Goal: Information Seeking & Learning: Learn about a topic

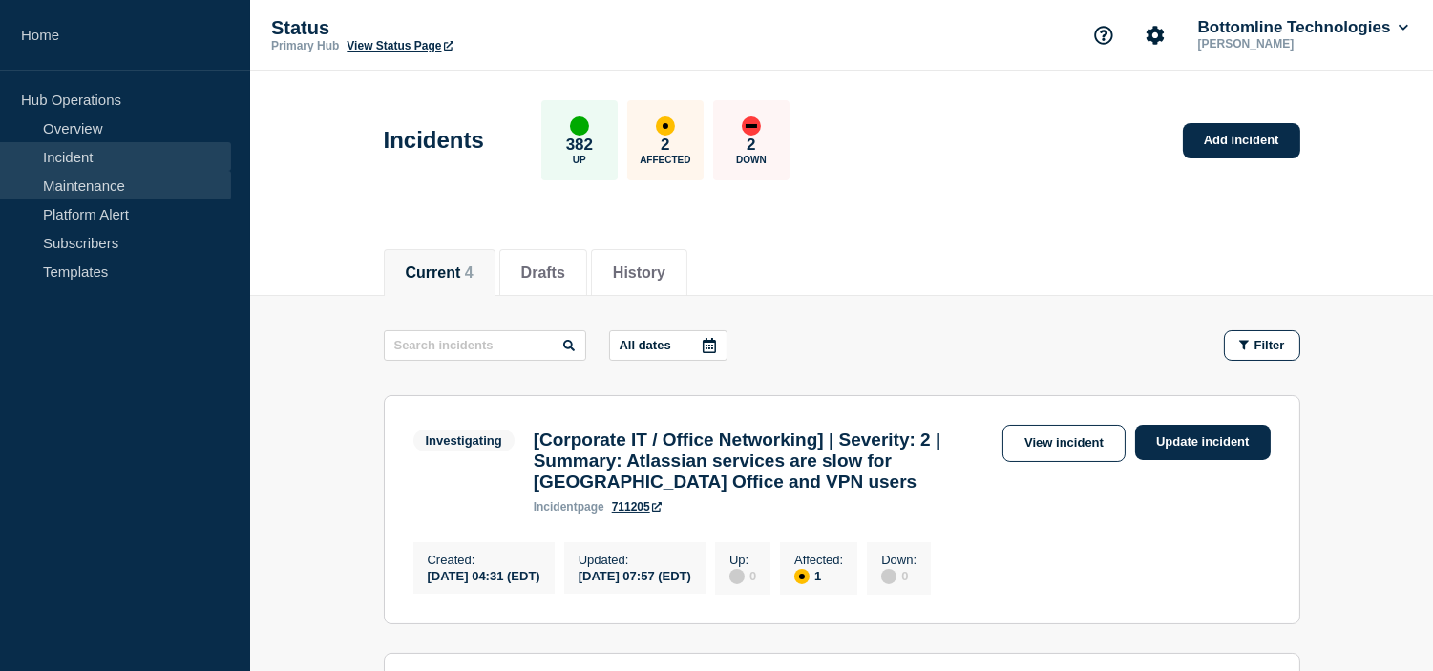
click at [132, 197] on link "Maintenance" at bounding box center [115, 185] width 231 height 29
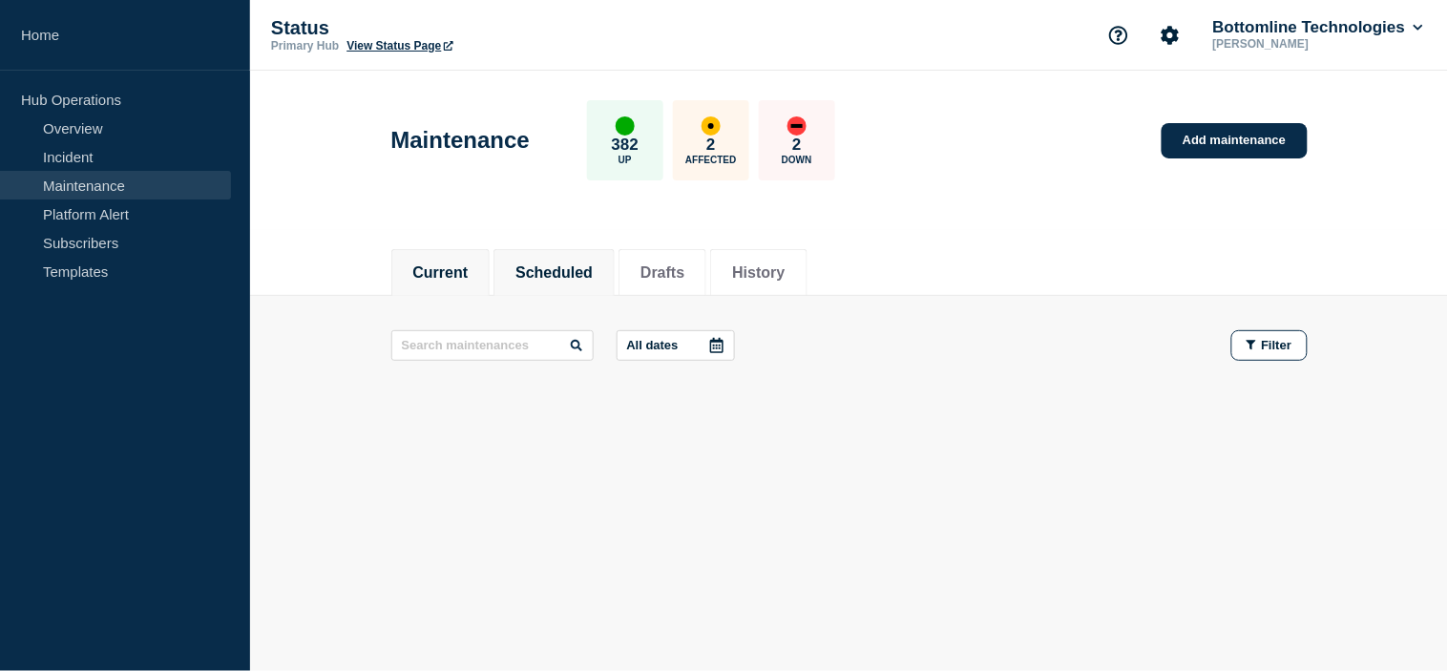
click at [583, 265] on button "Scheduled" at bounding box center [554, 272] width 77 height 17
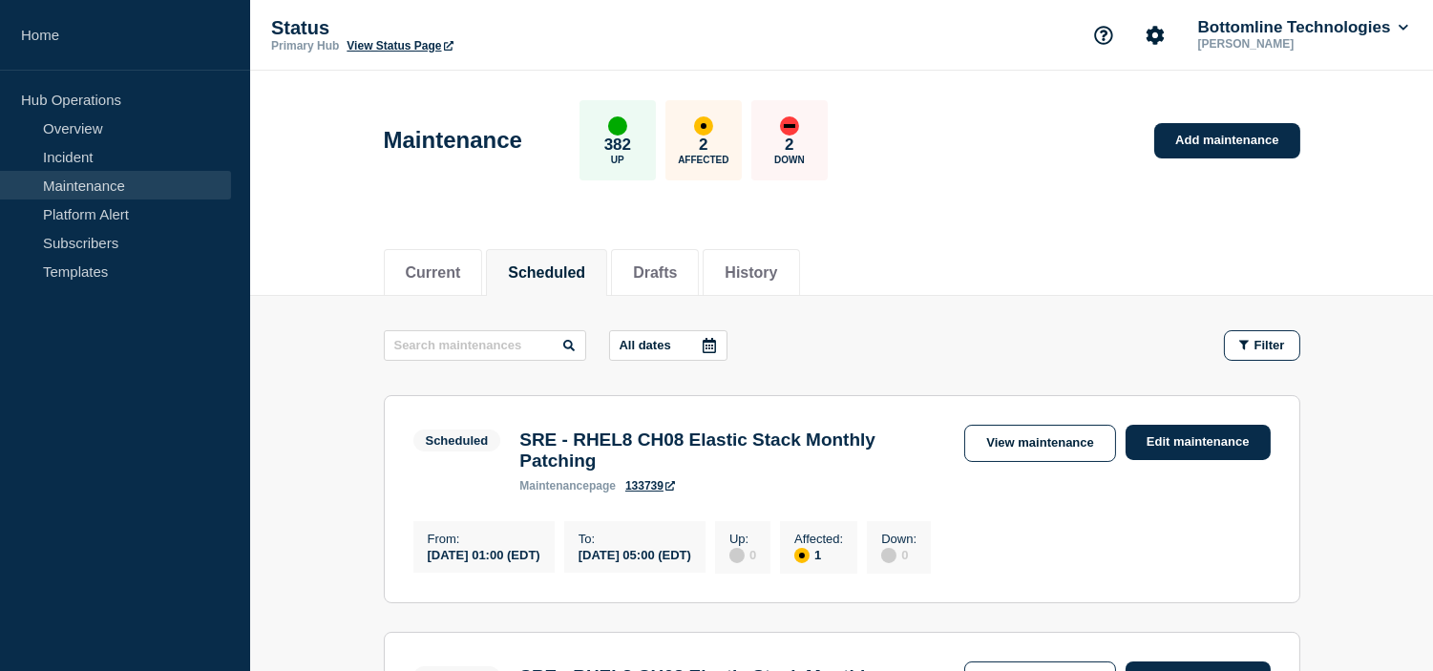
click at [688, 353] on button "All dates" at bounding box center [668, 345] width 118 height 31
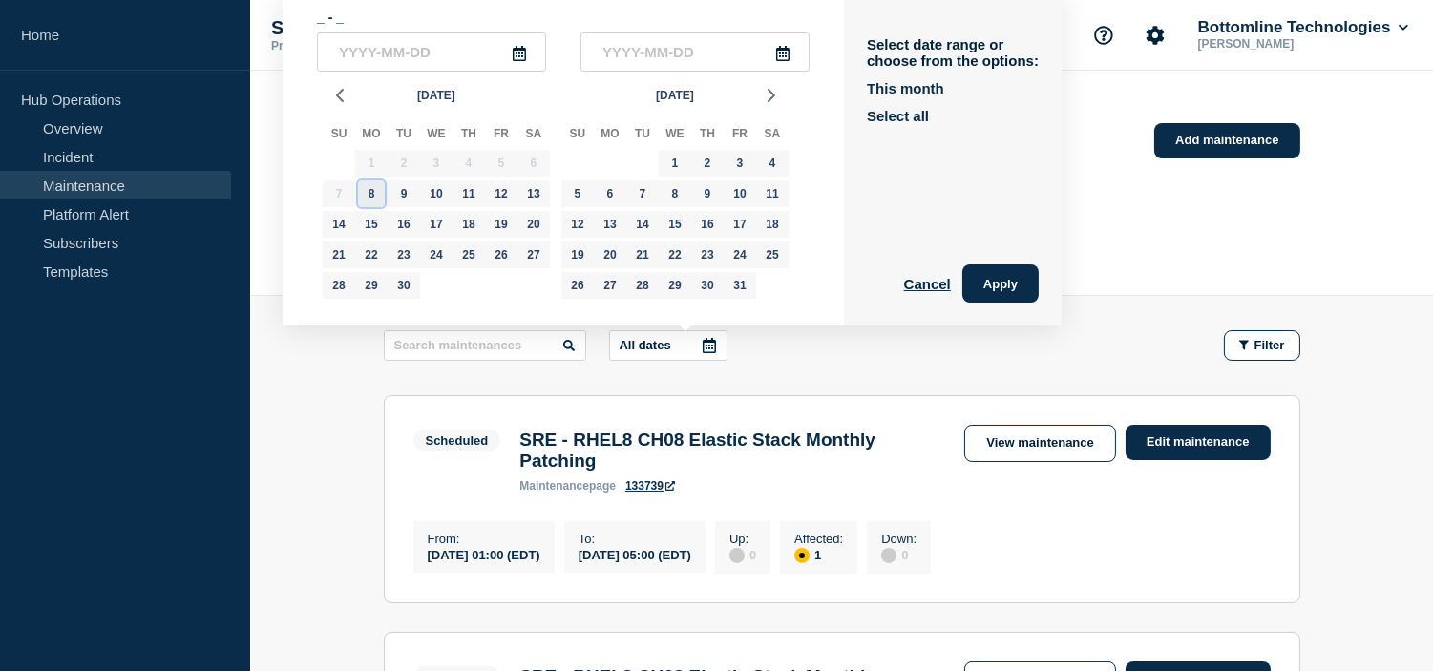
click at [372, 198] on div "8" at bounding box center [371, 193] width 27 height 27
type input "2025-09-08"
click at [402, 249] on div "23" at bounding box center [403, 255] width 27 height 27
type input "2025-09-23"
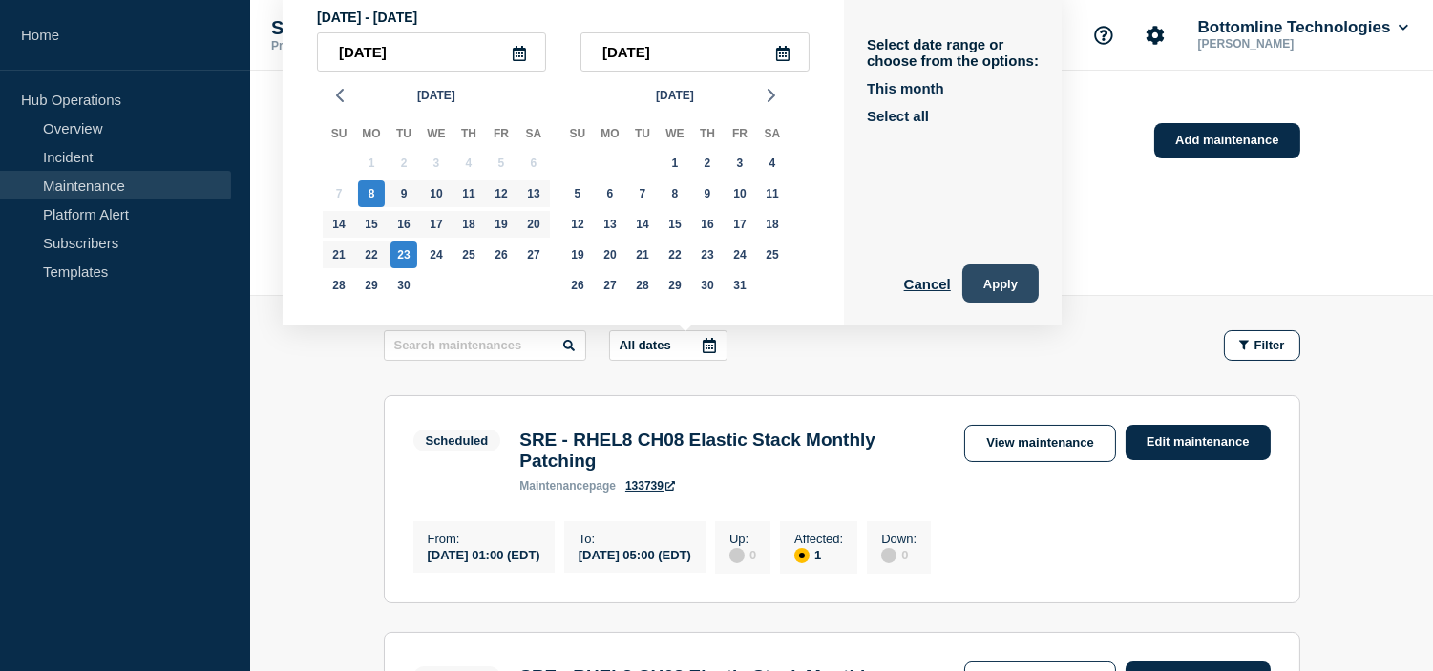
click at [1015, 283] on button "Apply" at bounding box center [1000, 283] width 76 height 38
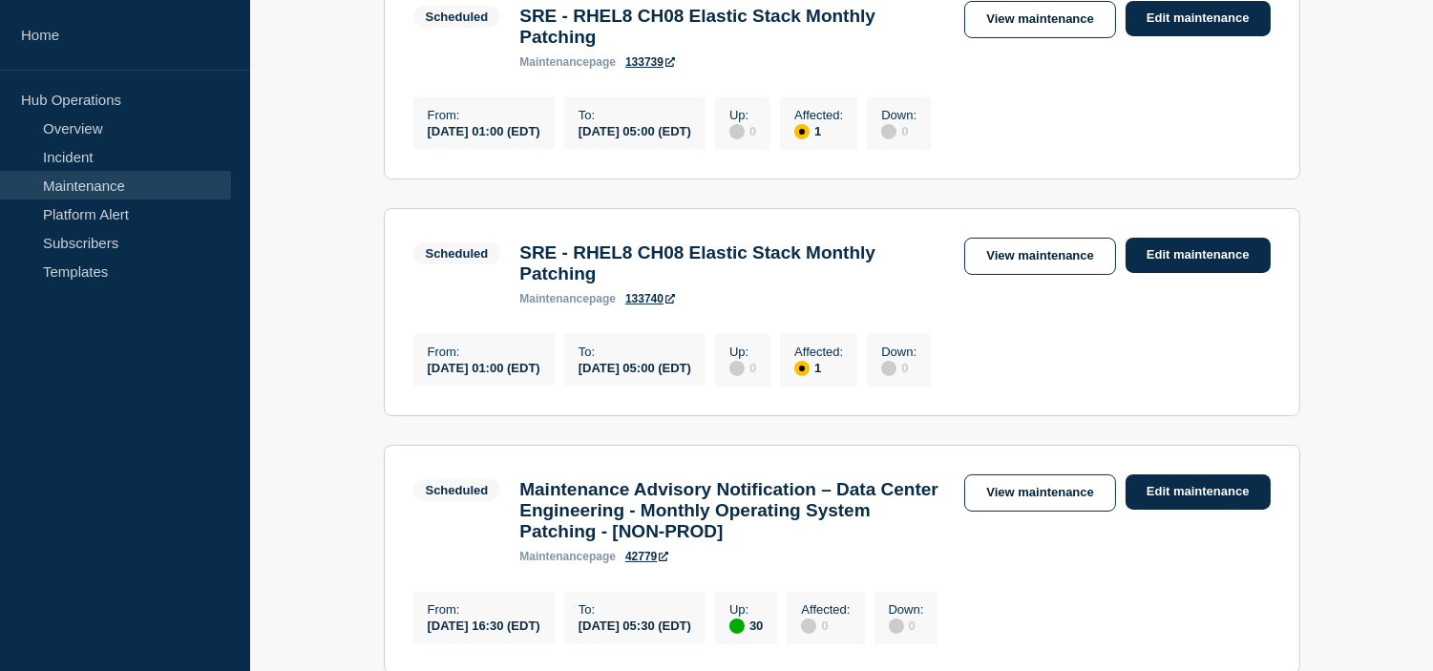
scroll to position [636, 0]
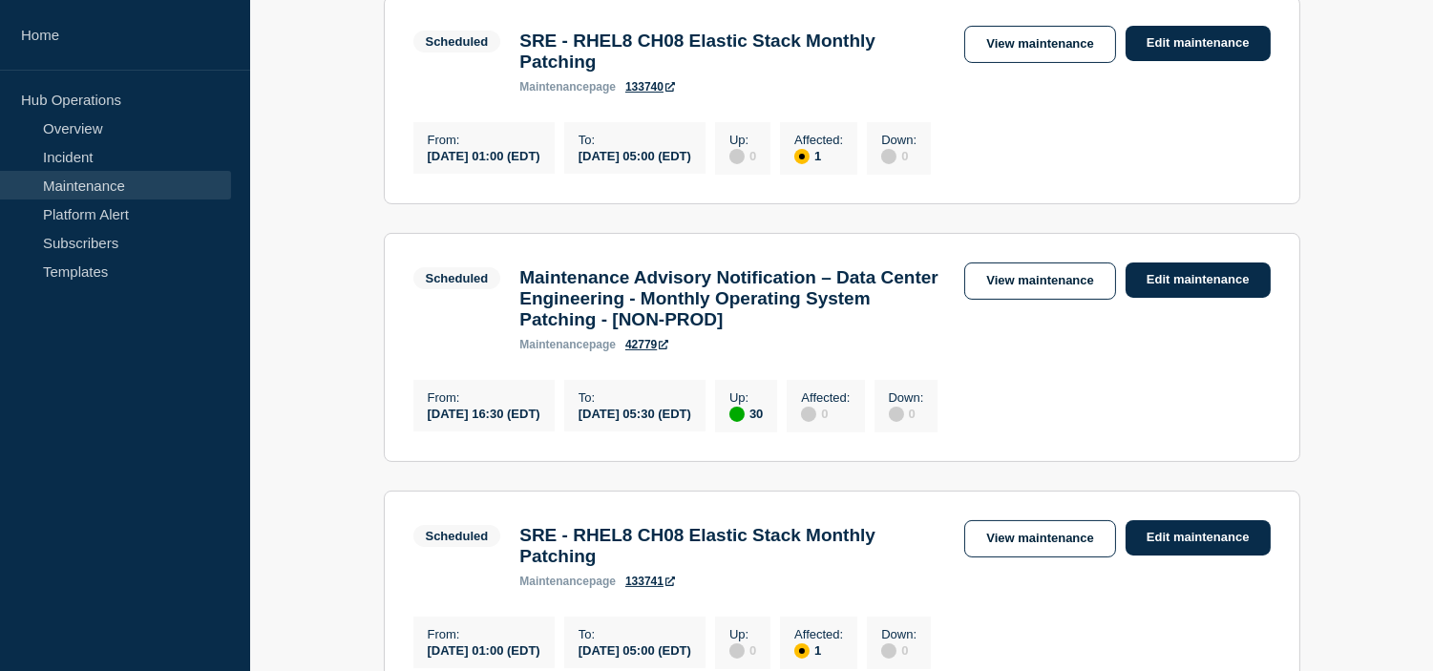
drag, startPoint x: 564, startPoint y: 446, endPoint x: 793, endPoint y: 452, distance: 229.2
click at [793, 432] on div "From : 2025-09-10 16:30 (EDT) To : 2025-09-11 05:30 (EDT) Up : 30 Affected : 0 …" at bounding box center [680, 403] width 535 height 57
copy div "2025-09-10 16:30 (EDT) To : 2025-09-11 05:30 (EDT)"
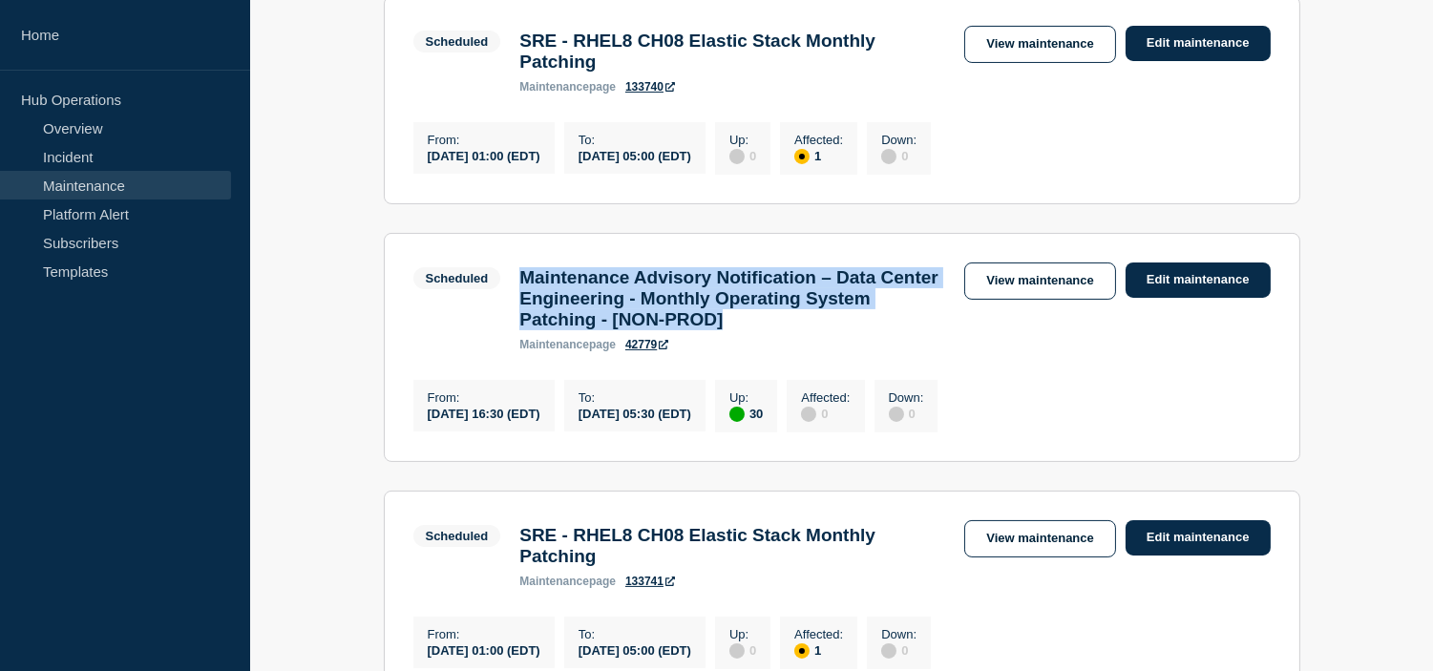
drag, startPoint x: 847, startPoint y: 348, endPoint x: 517, endPoint y: 305, distance: 332.2
click at [517, 305] on div "Maintenance Advisory Notification – Data Center Engineering - Monthly Operating…" at bounding box center [732, 309] width 445 height 84
copy h3 "Maintenance Advisory Notification – Data Center Engineering - Monthly Operating…"
click at [1038, 300] on link "View maintenance" at bounding box center [1039, 281] width 151 height 37
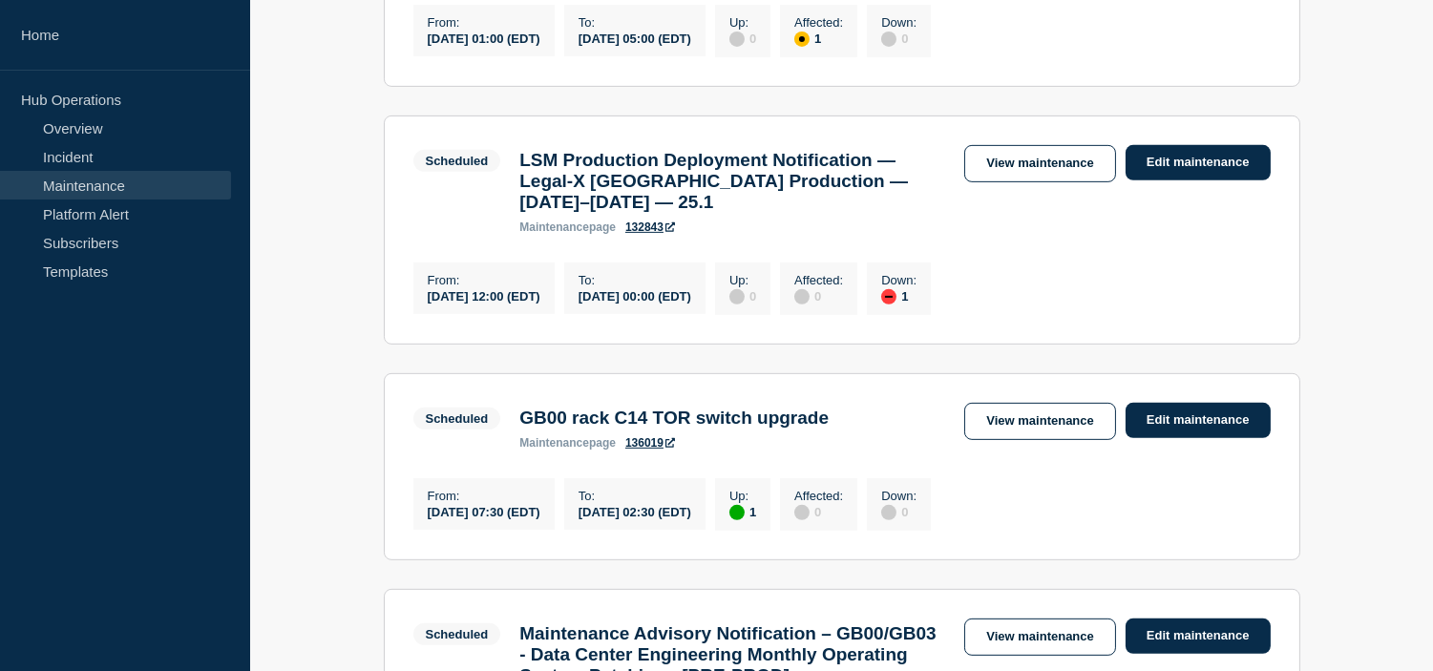
scroll to position [1590, 0]
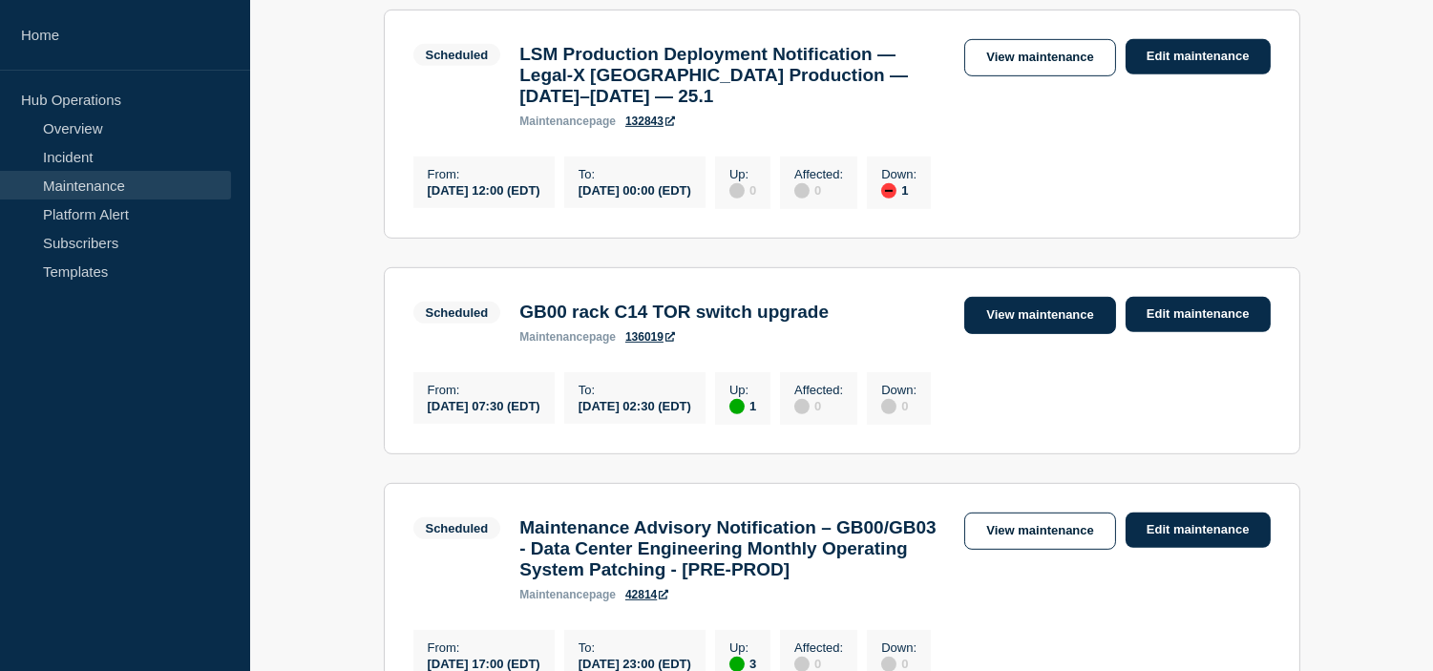
click at [1027, 334] on link "View maintenance" at bounding box center [1039, 315] width 151 height 37
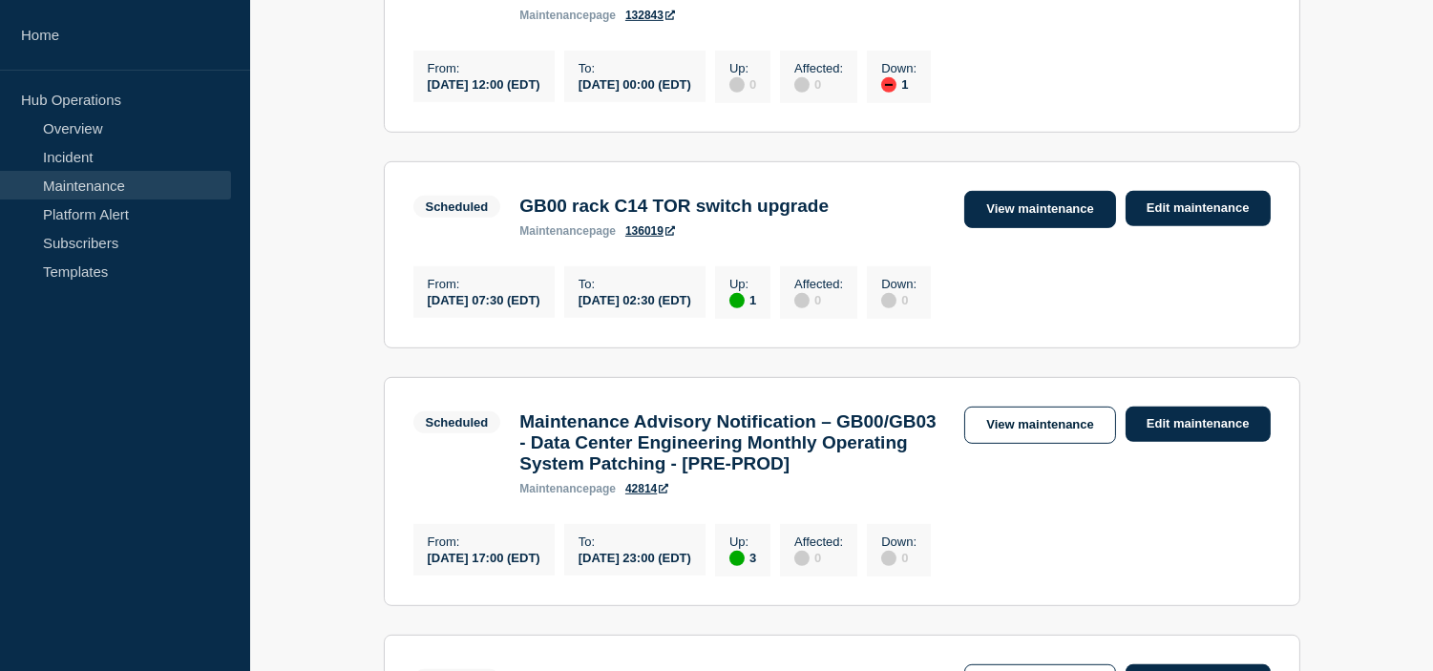
scroll to position [1802, 0]
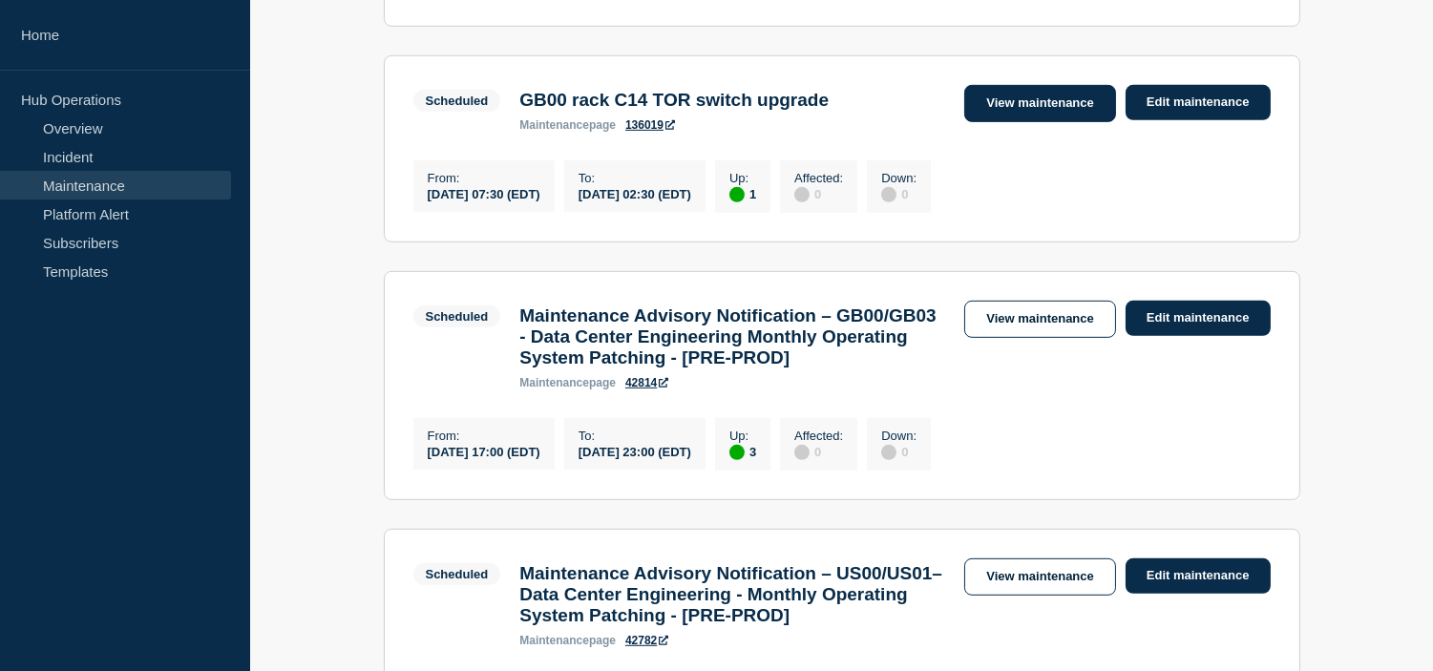
click at [1027, 338] on link "View maintenance" at bounding box center [1039, 319] width 151 height 37
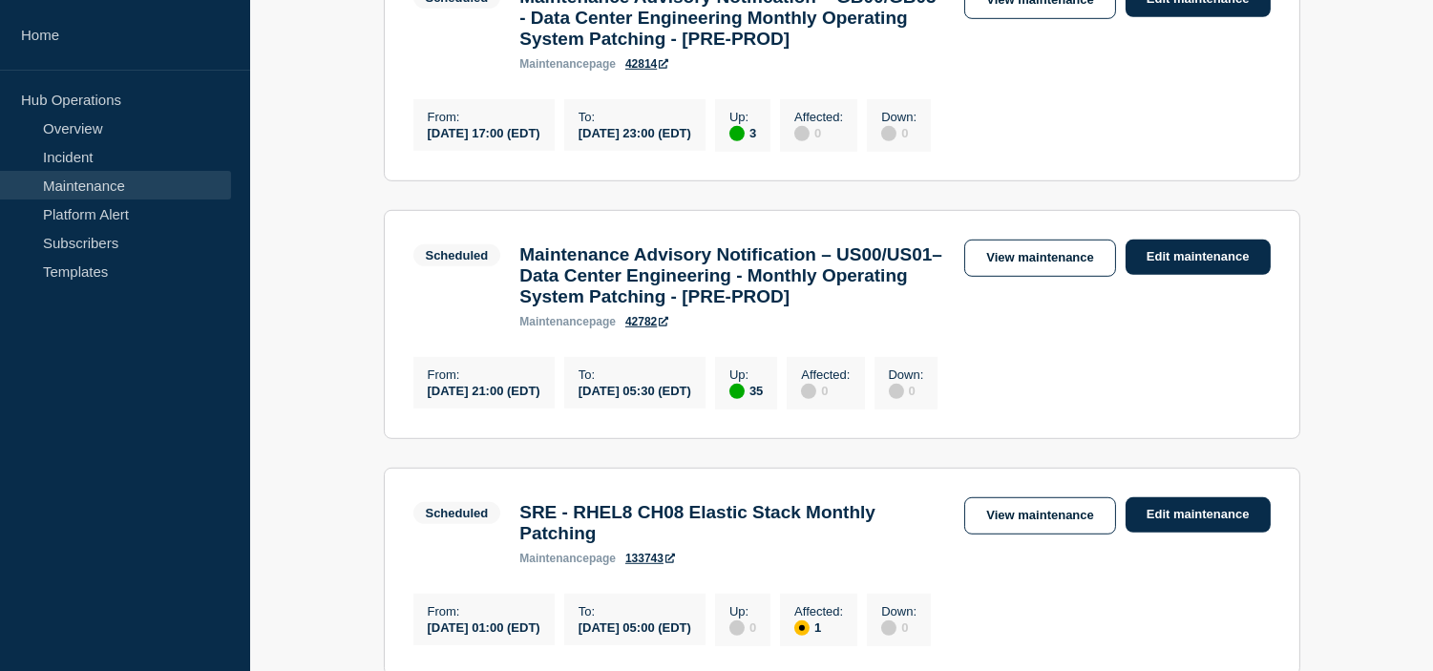
scroll to position [2227, 0]
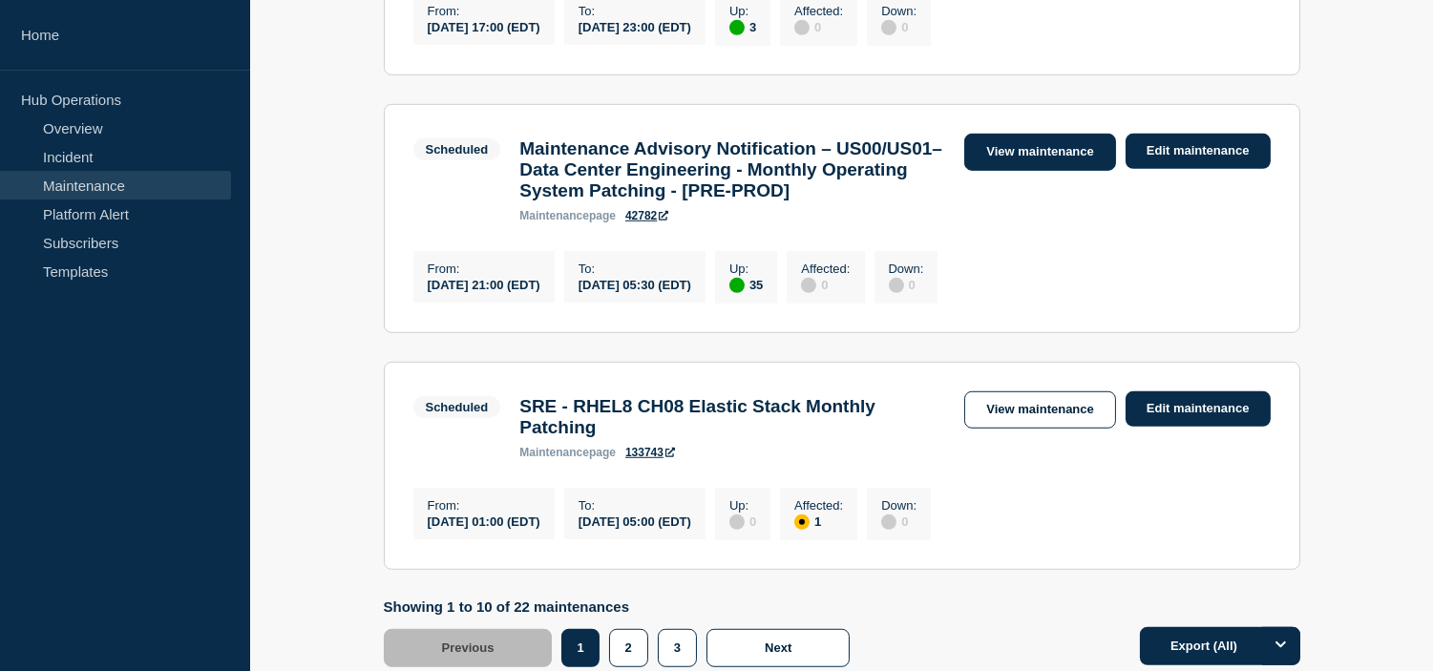
click at [1039, 171] on link "View maintenance" at bounding box center [1039, 152] width 151 height 37
click at [1033, 171] on link "View maintenance" at bounding box center [1039, 152] width 151 height 37
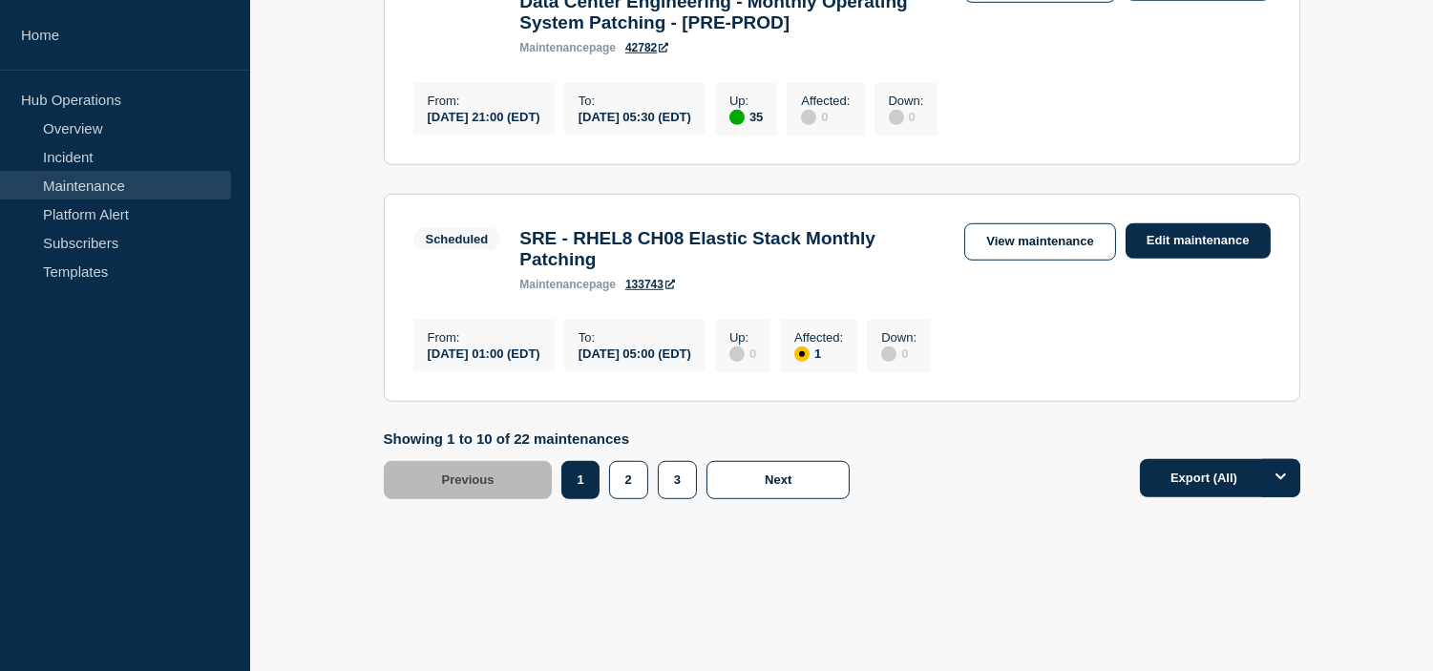
scroll to position [2545, 0]
drag, startPoint x: 633, startPoint y: 508, endPoint x: 704, endPoint y: 465, distance: 82.7
click at [632, 499] on button "2" at bounding box center [628, 480] width 39 height 38
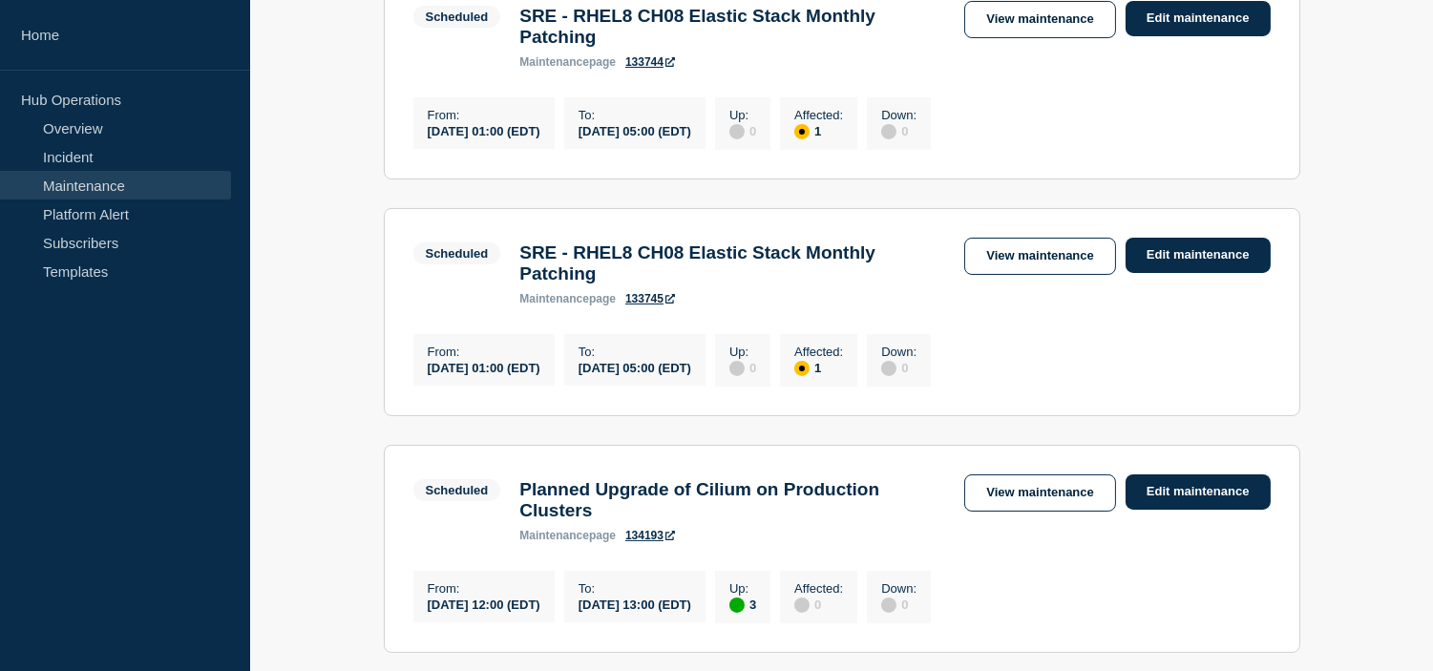
scroll to position [636, 0]
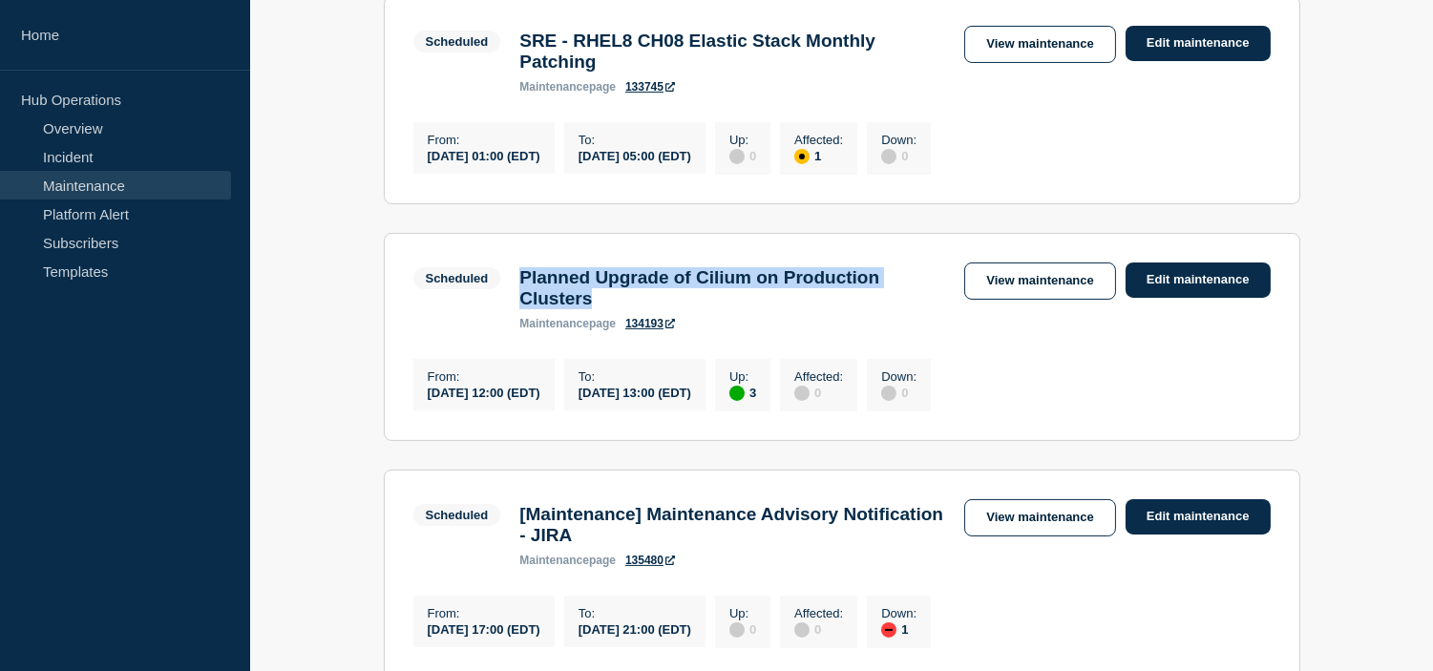
drag, startPoint x: 625, startPoint y: 331, endPoint x: 499, endPoint y: 308, distance: 128.1
click at [499, 308] on div "Scheduled Planned Upgrade of Cilium on Production Clusters maintenance page 134…" at bounding box center [684, 297] width 542 height 68
copy div "Planned Upgrade of Cilium on Production Clusters"
click at [1044, 294] on link "View maintenance" at bounding box center [1039, 281] width 151 height 37
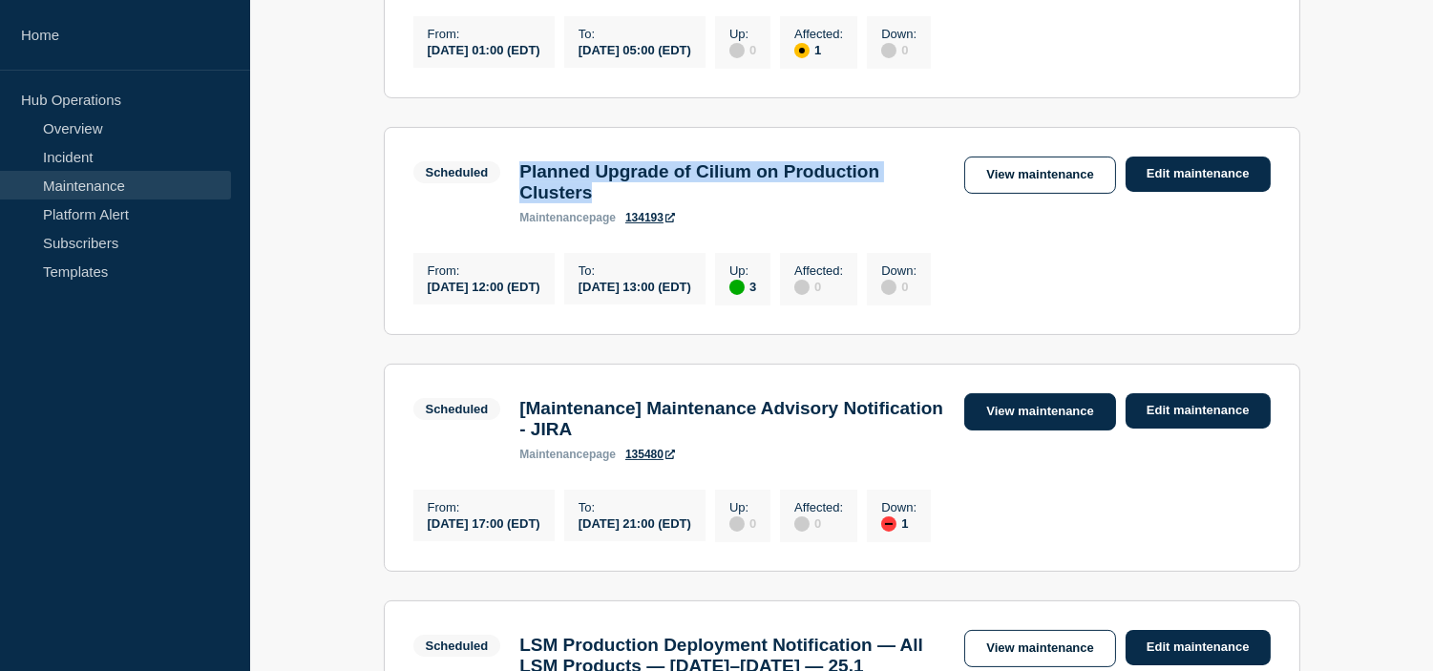
click at [1024, 431] on link "View maintenance" at bounding box center [1039, 411] width 151 height 37
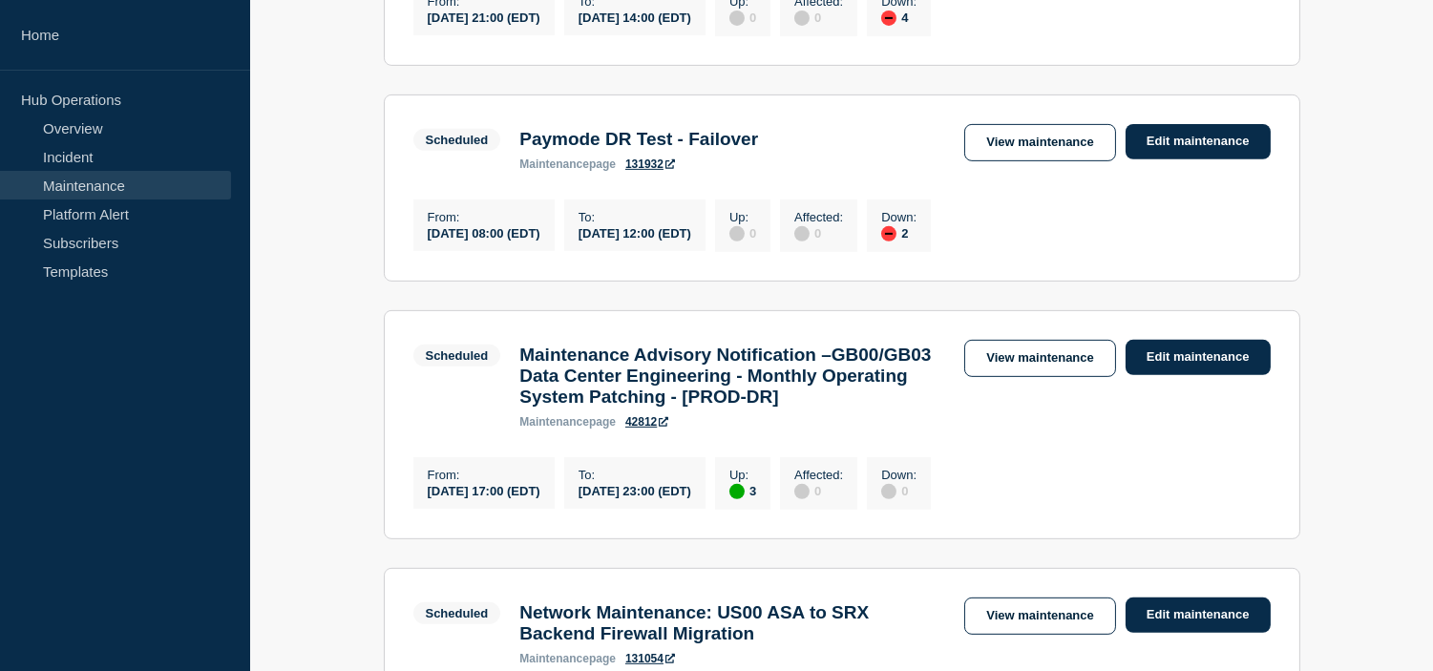
scroll to position [1590, 0]
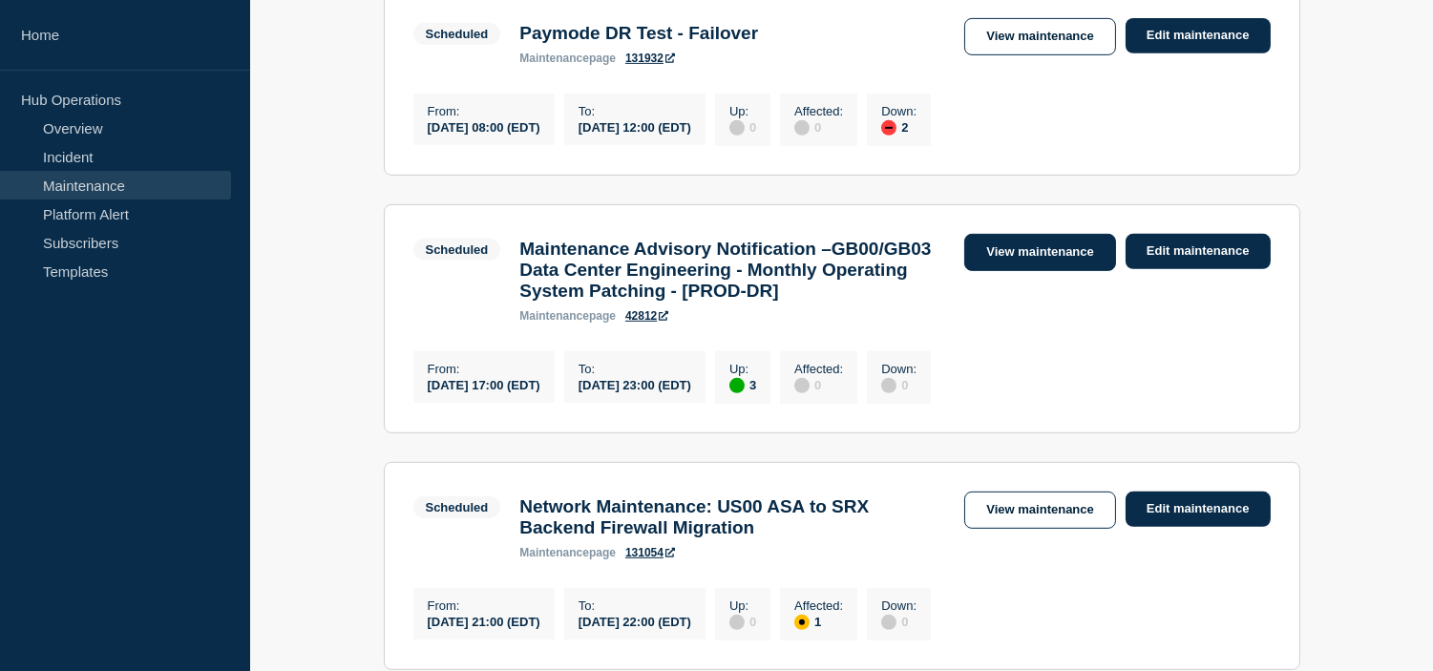
click at [1020, 271] on link "View maintenance" at bounding box center [1039, 252] width 151 height 37
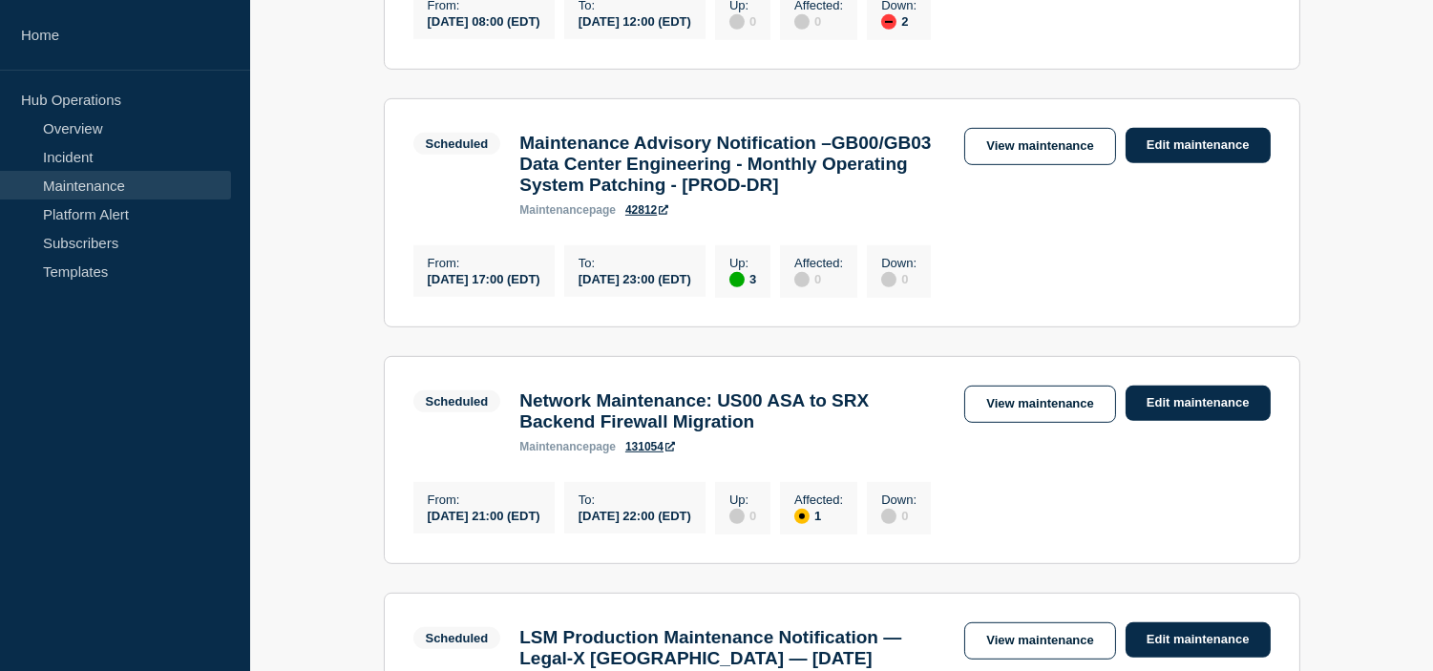
scroll to position [1802, 0]
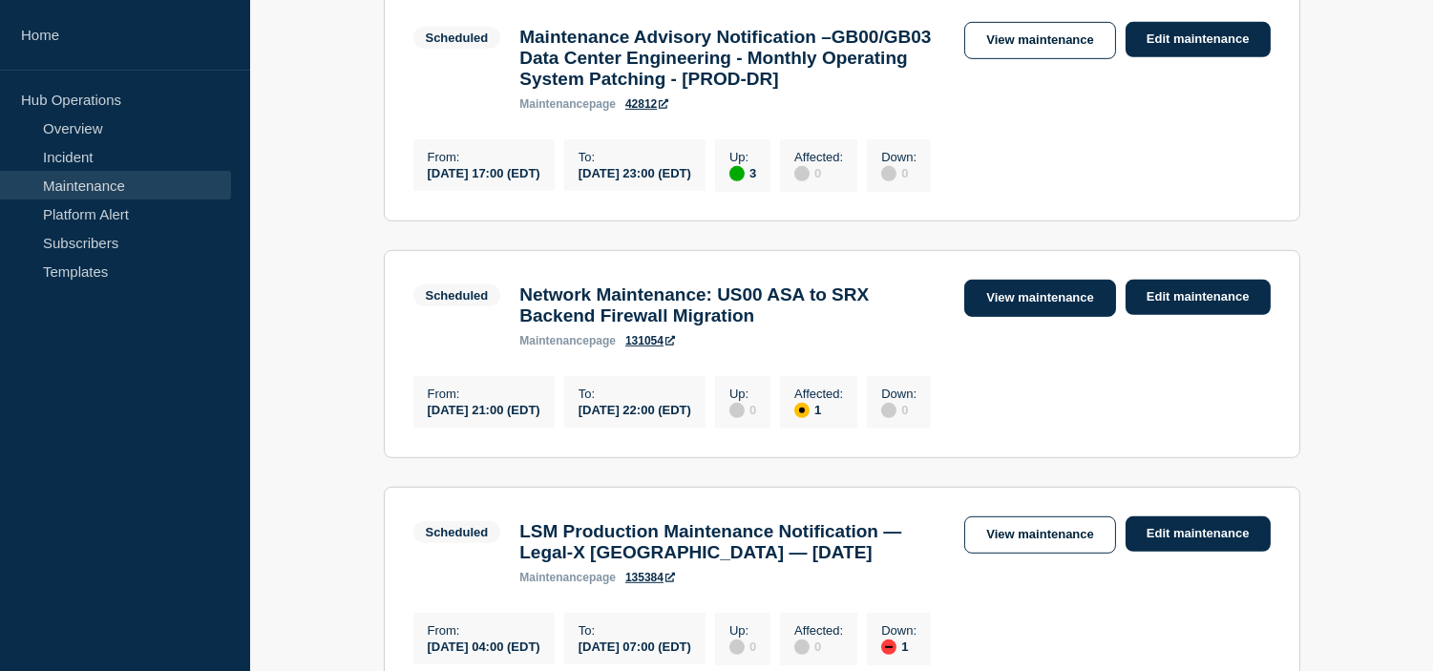
click at [1008, 317] on link "View maintenance" at bounding box center [1039, 298] width 151 height 37
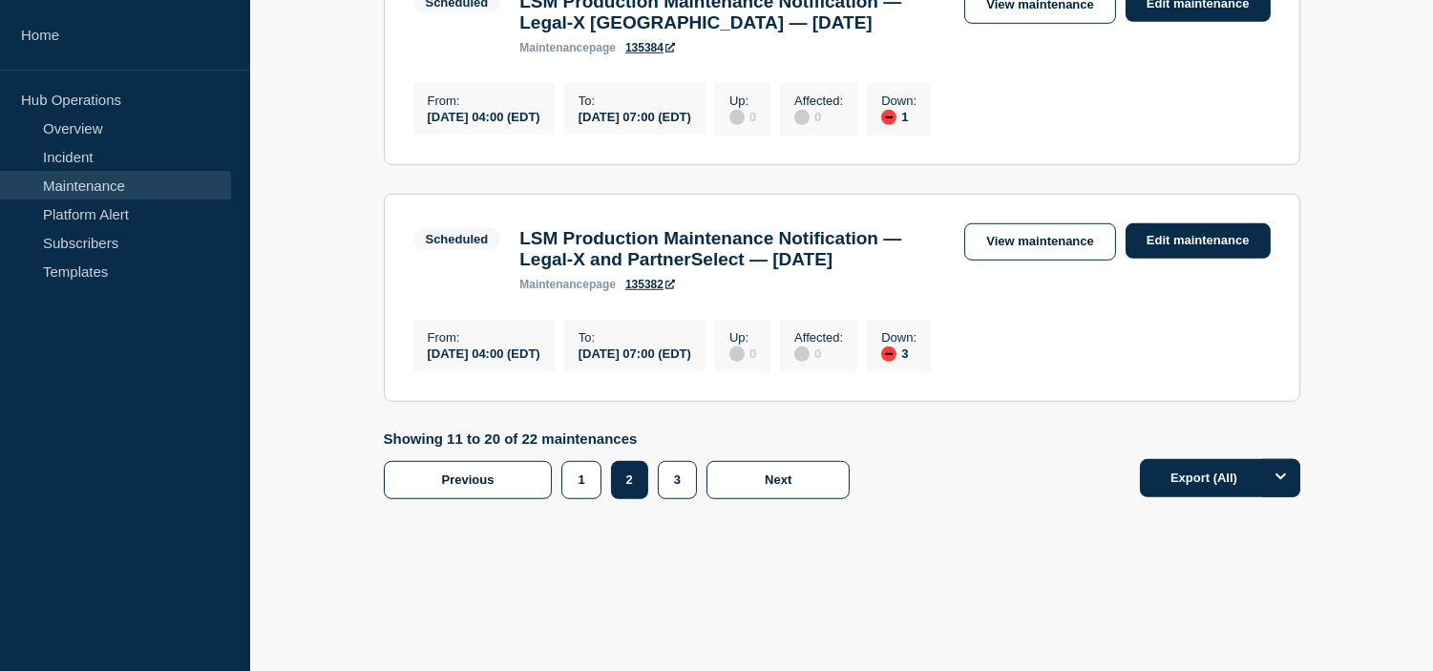
scroll to position [2439, 0]
click at [675, 499] on button "3" at bounding box center [677, 480] width 39 height 38
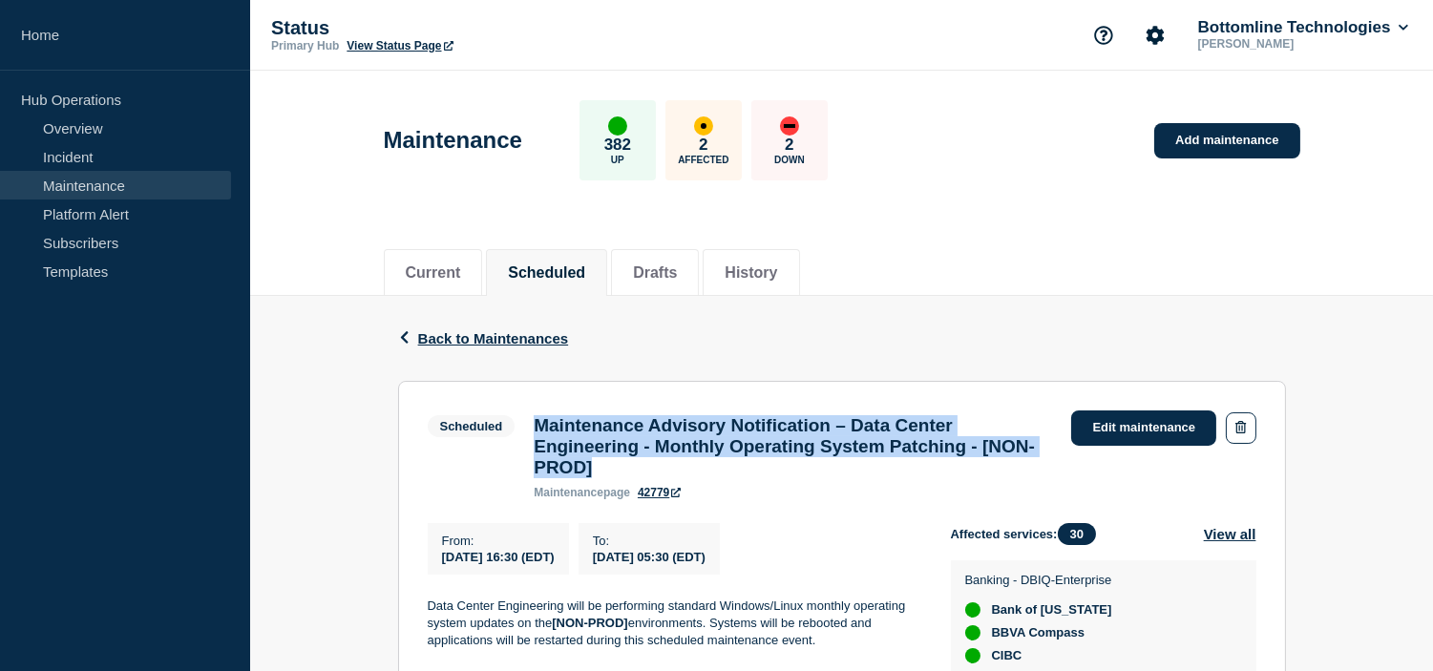
drag, startPoint x: 669, startPoint y: 484, endPoint x: 649, endPoint y: 436, distance: 51.8
click at [530, 428] on div "Maintenance Advisory Notification – Data Center Engineering - Monthly Operating…" at bounding box center [792, 457] width 537 height 84
click at [835, 453] on h3 "Maintenance Advisory Notification – Data Center Engineering - Monthly Operating…" at bounding box center [793, 446] width 518 height 63
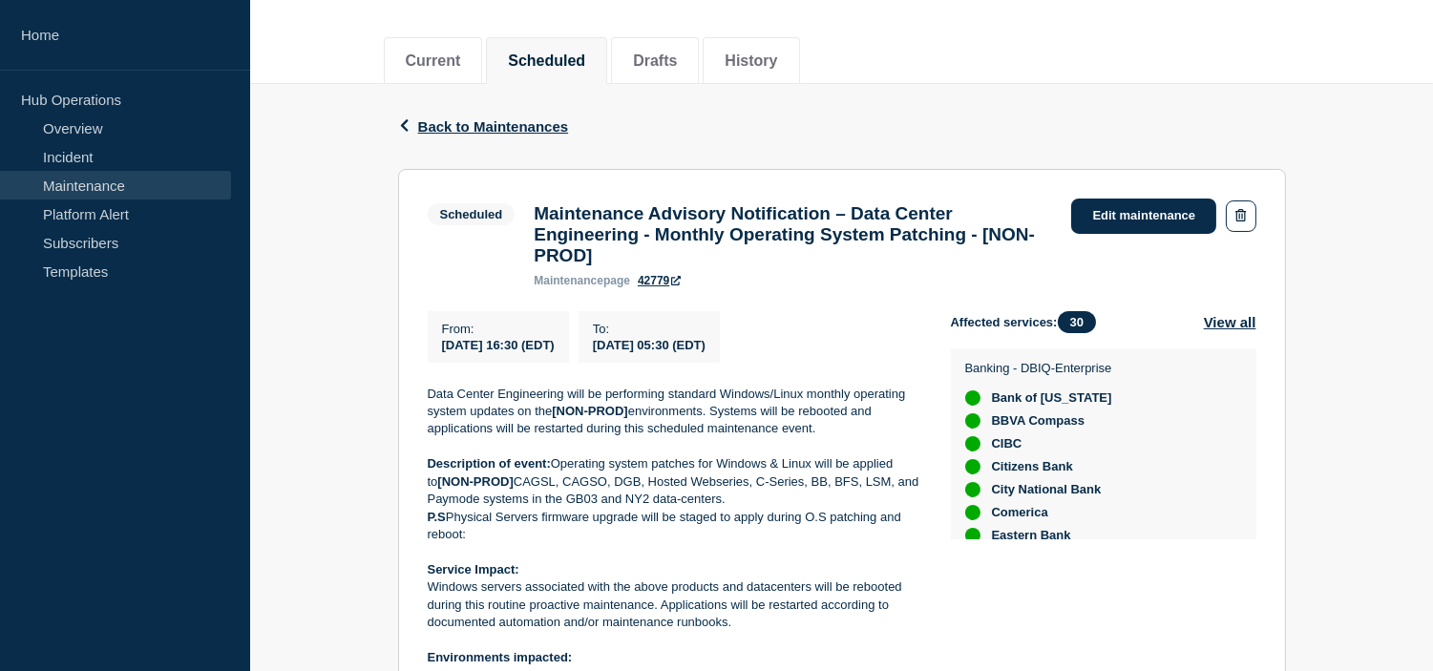
scroll to position [424, 0]
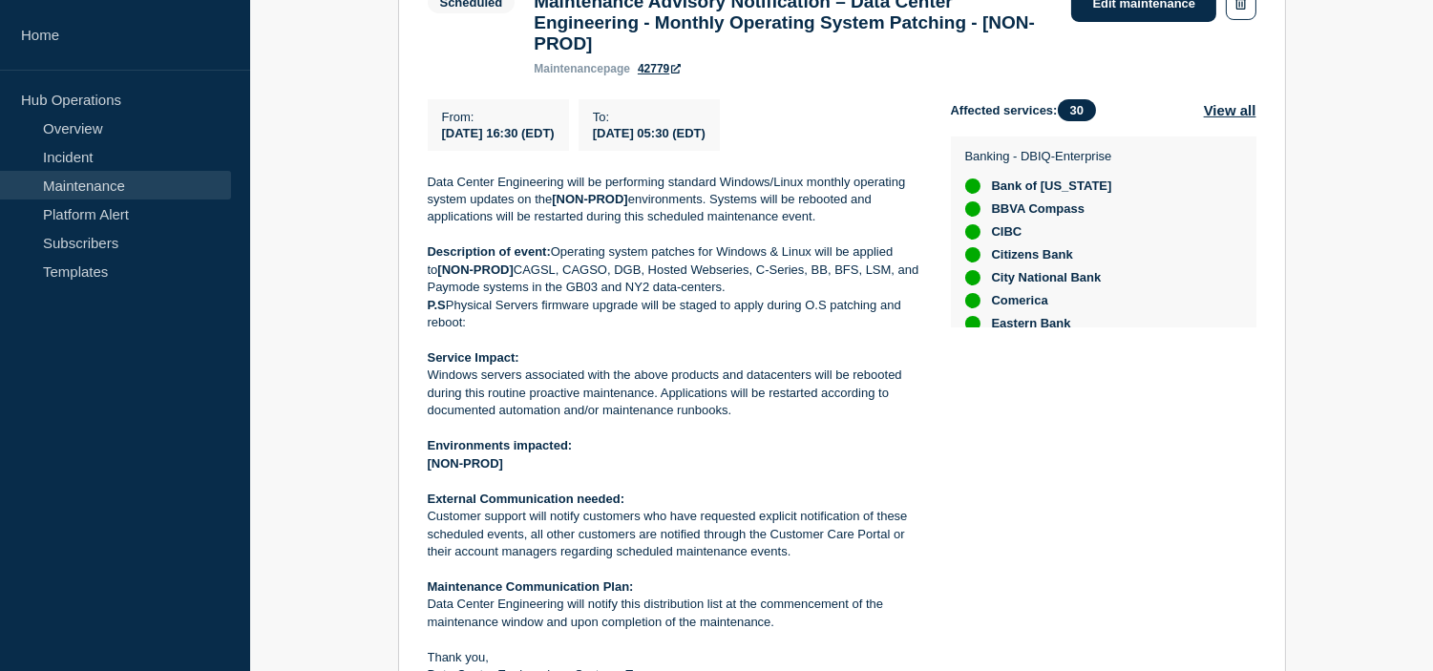
drag, startPoint x: 746, startPoint y: 426, endPoint x: 431, endPoint y: 393, distance: 316.7
click at [431, 393] on p "Windows servers associated with the above products and datacenters will be rebo…" at bounding box center [674, 393] width 493 height 53
copy p "Windows servers associated with the above products and datacenters will be rebo…"
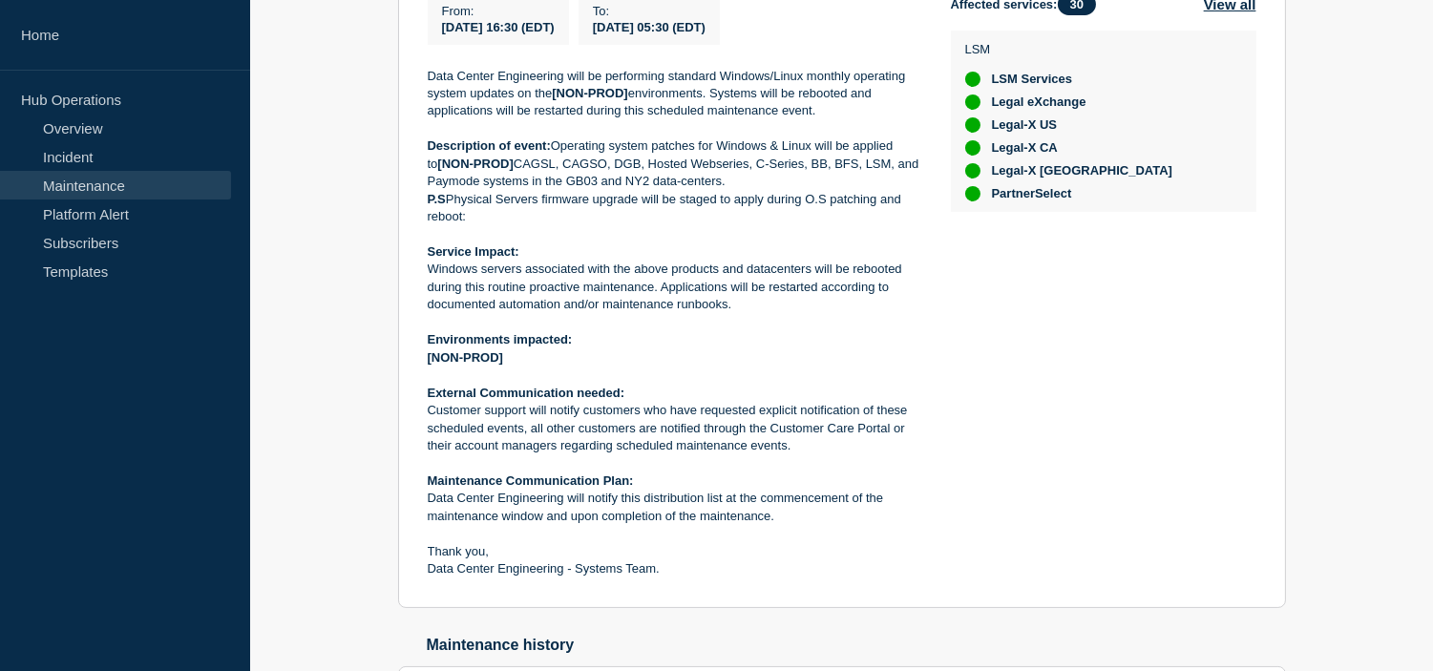
click at [722, 425] on p "Customer support will notify customers who have requested explicit notification…" at bounding box center [674, 428] width 493 height 53
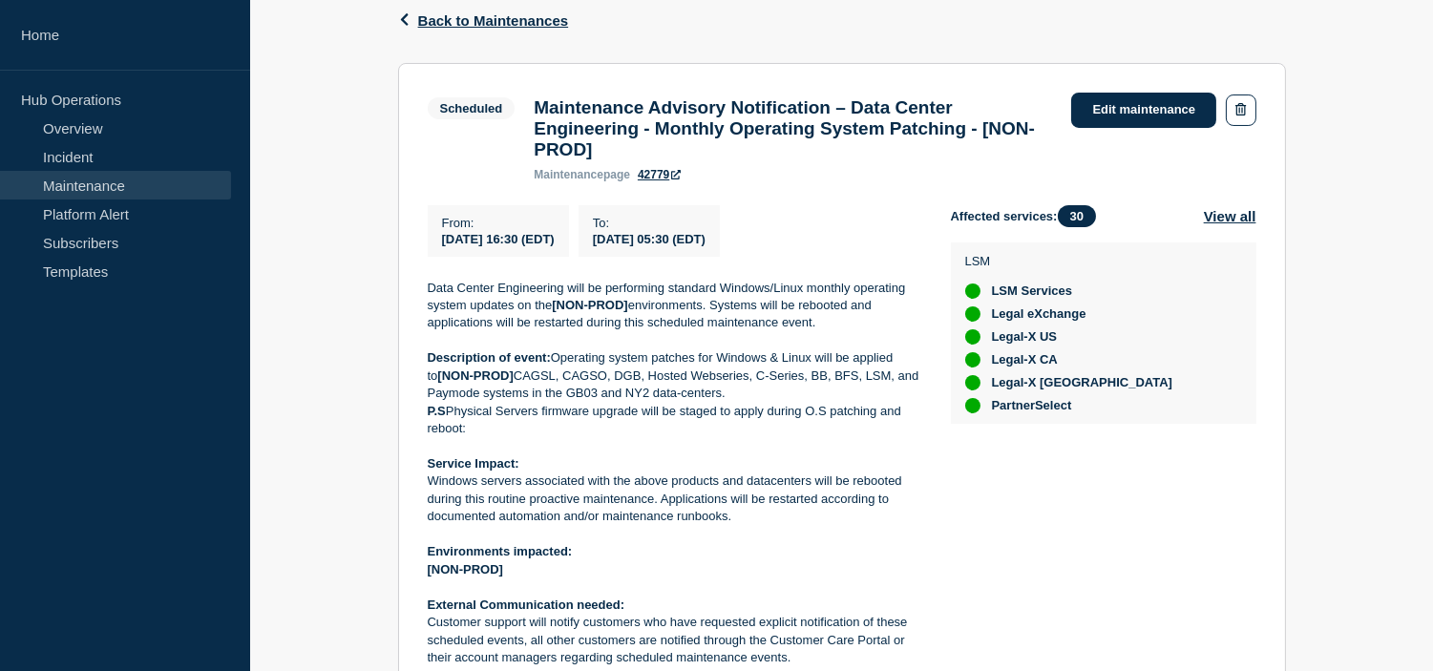
scroll to position [0, 0]
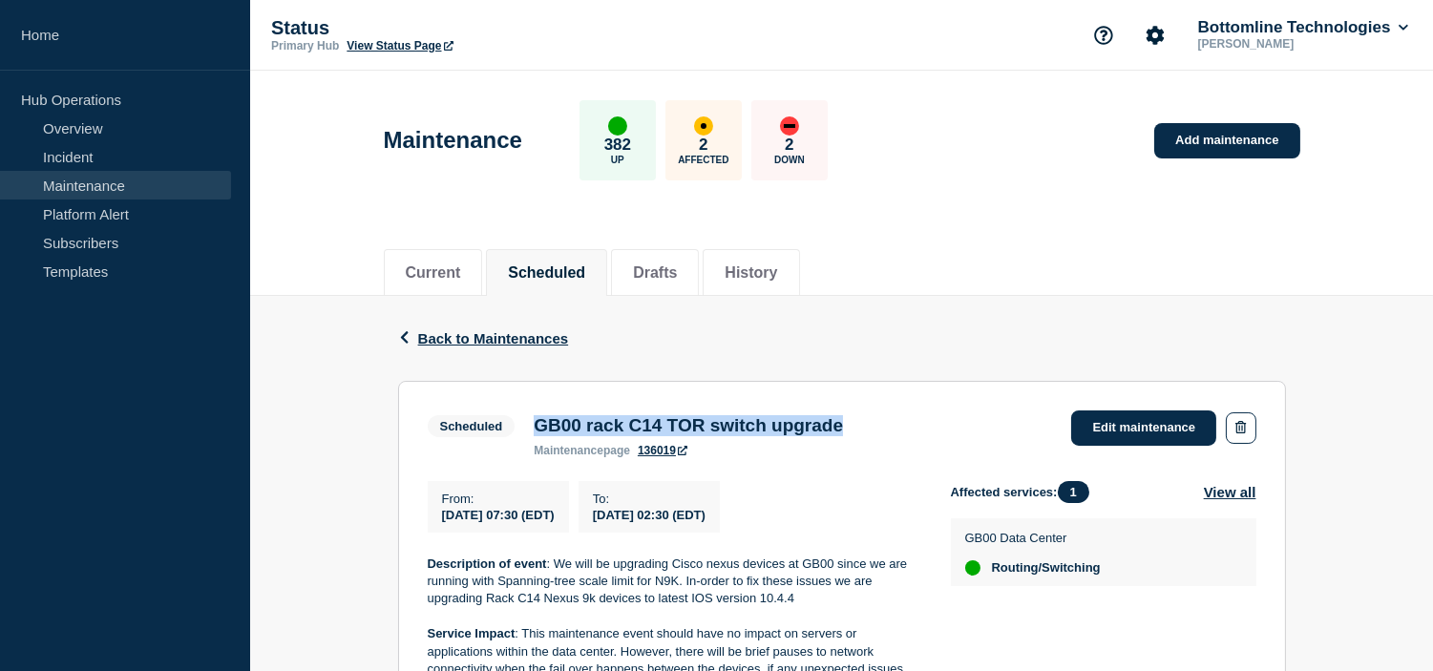
drag, startPoint x: 535, startPoint y: 427, endPoint x: 901, endPoint y: 428, distance: 366.6
click at [901, 428] on div "Scheduled GB00 rack C14 TOR switch upgrade maintenance page 136019 Edit mainten…" at bounding box center [842, 434] width 829 height 47
copy h3 "GB00 rack C14 TOR switch upgrade"
drag, startPoint x: 440, startPoint y: 516, endPoint x: 835, endPoint y: 523, distance: 395.3
click at [835, 523] on div "From : 2025-09-13 07:30 (EDT) To : 2025-09-14 02:30 (EDT)" at bounding box center [689, 507] width 523 height 52
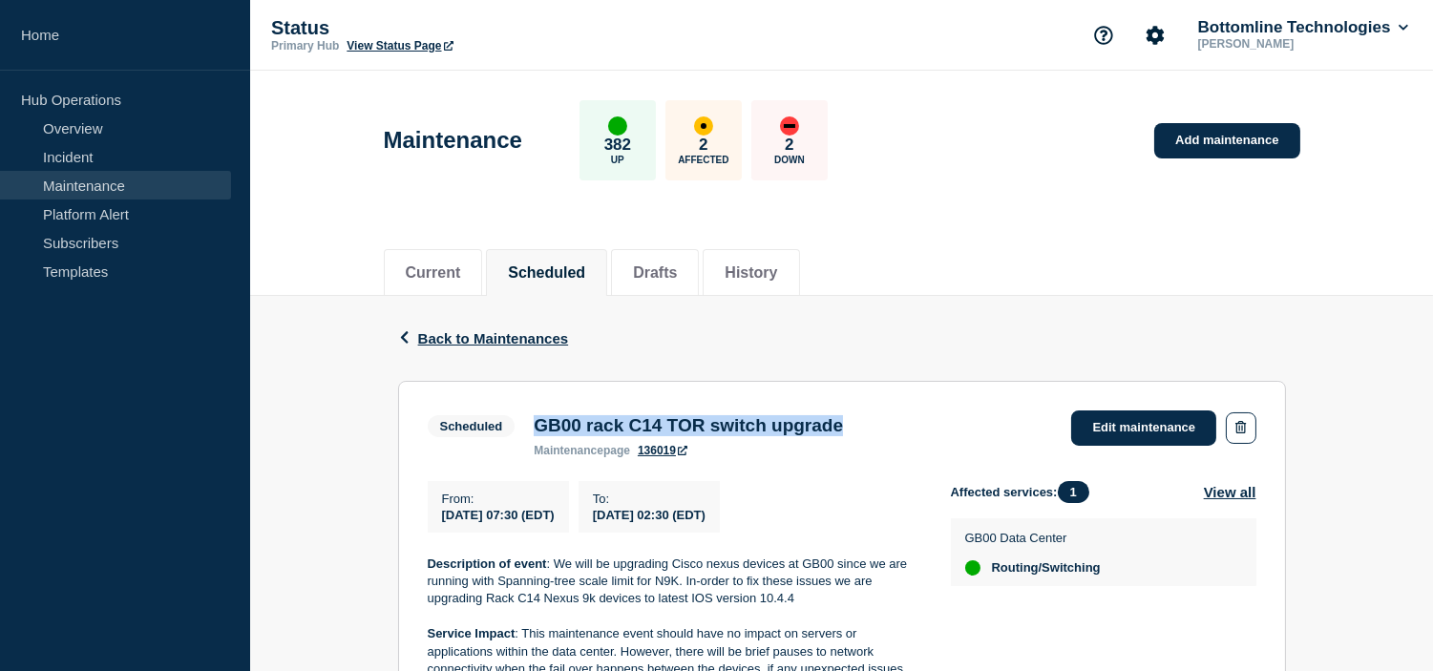
copy div "2025-09-13 07:30 (EDT) To : 2025-09-14 02:30 (EDT)"
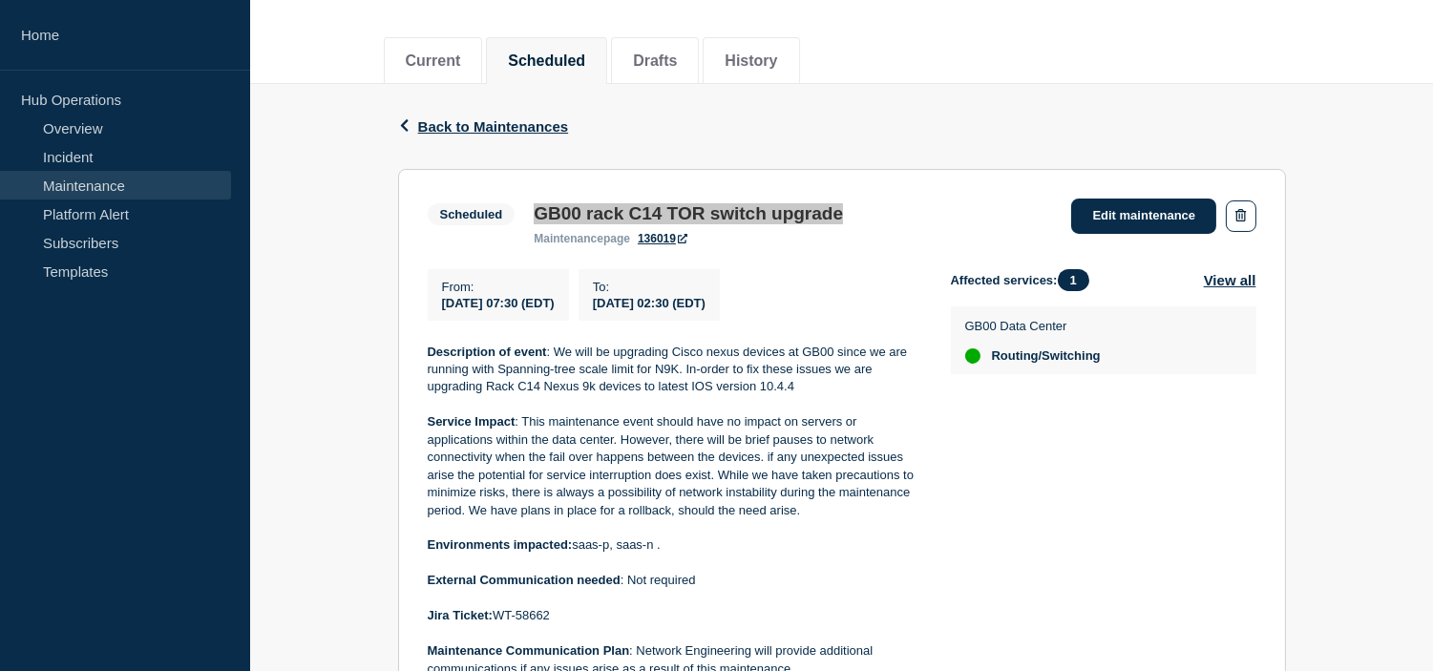
scroll to position [318, 0]
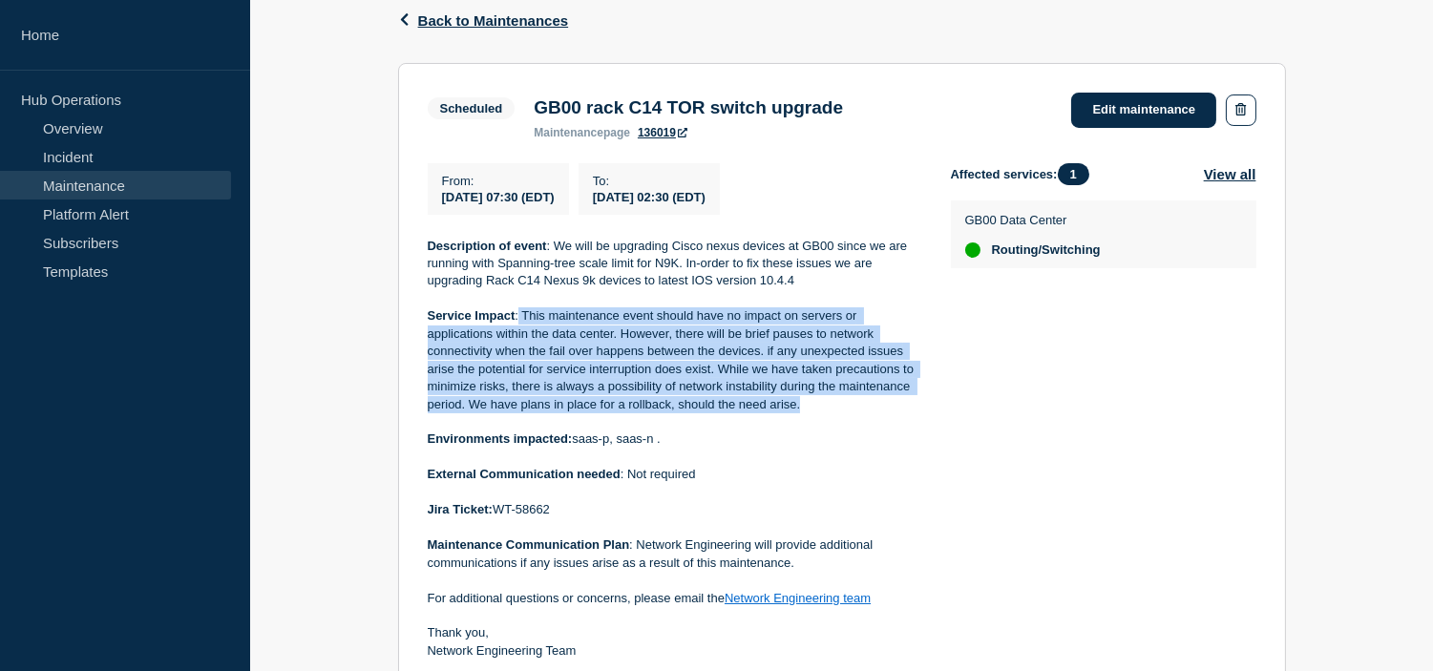
drag, startPoint x: 807, startPoint y: 411, endPoint x: 517, endPoint y: 320, distance: 303.4
click at [517, 320] on p "Service Impact : This maintenance event should have no impact on servers or app…" at bounding box center [674, 360] width 493 height 106
click at [518, 320] on p "Service Impact : This maintenance event should have no impact on servers or app…" at bounding box center [674, 360] width 493 height 106
drag, startPoint x: 522, startPoint y: 316, endPoint x: 826, endPoint y: 406, distance: 316.6
click at [825, 406] on p "Service Impact : This maintenance event should have no impact on servers or app…" at bounding box center [674, 360] width 493 height 106
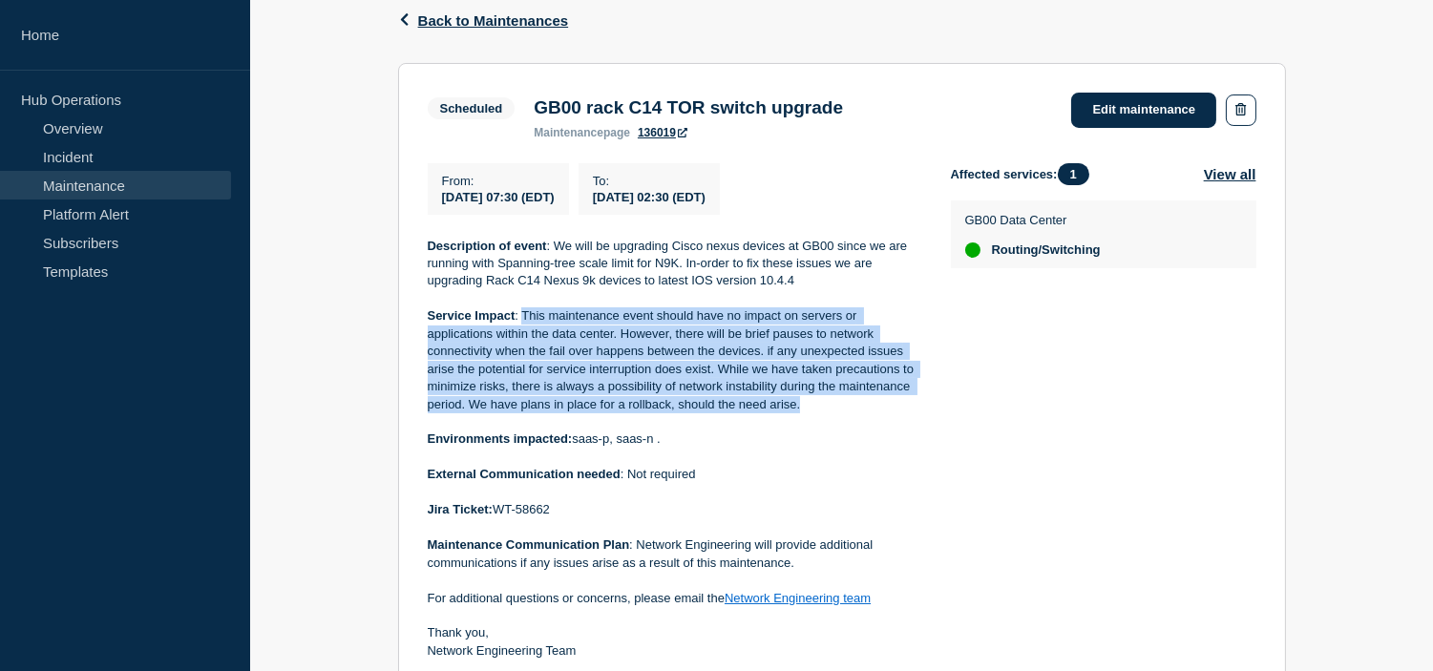
copy p "This maintenance event should have no impact on servers or applications within …"
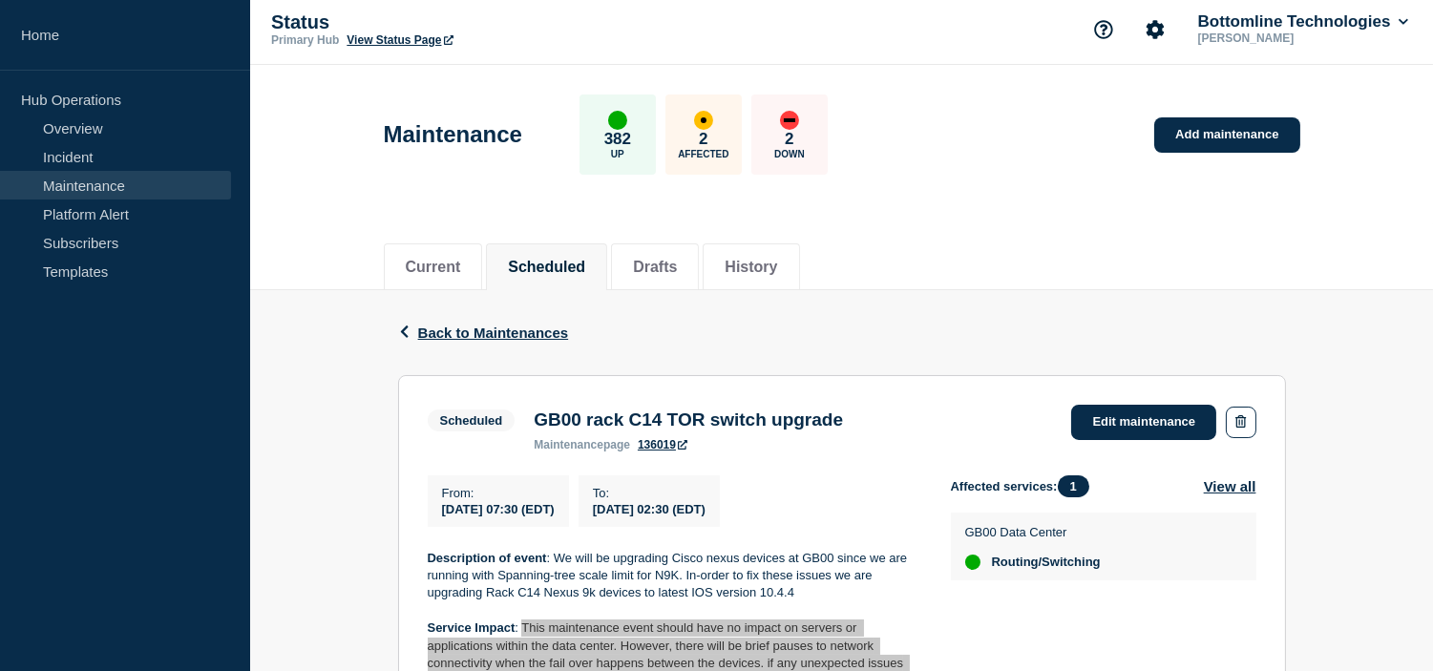
scroll to position [0, 0]
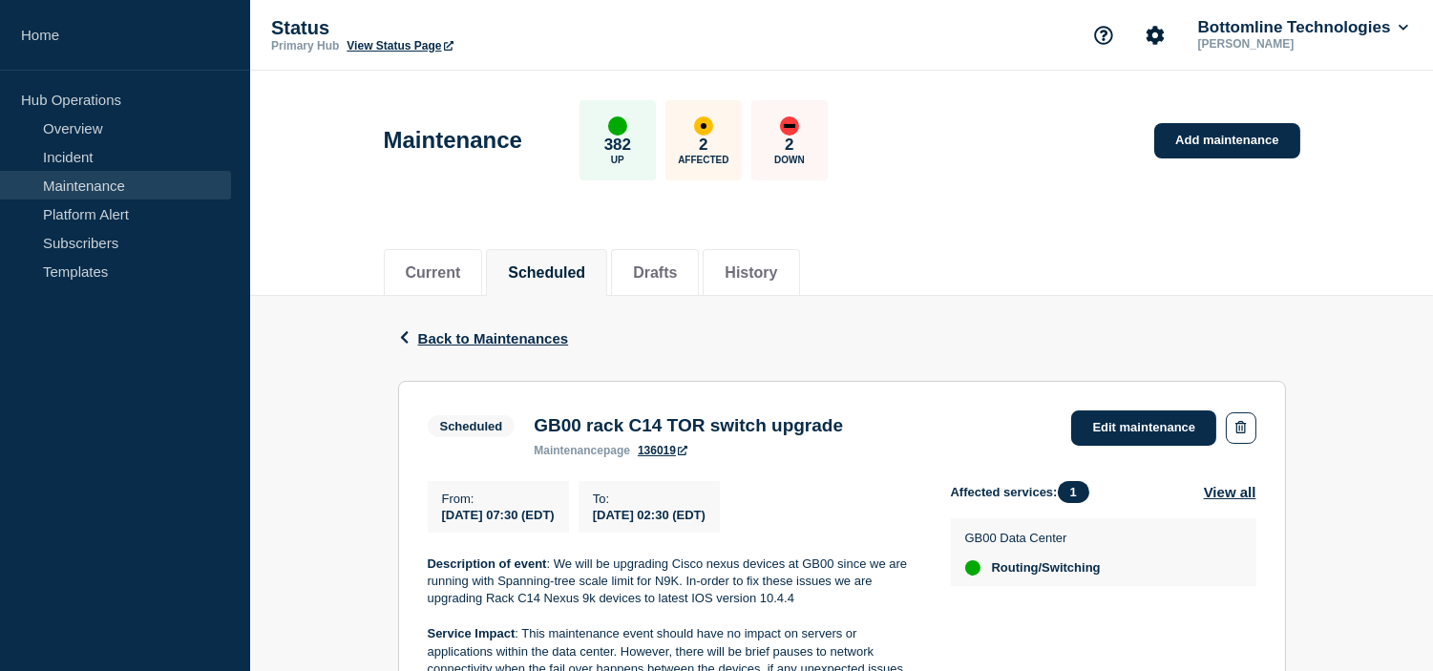
click at [978, 345] on div "Back Back to Maintenances" at bounding box center [842, 338] width 888 height 85
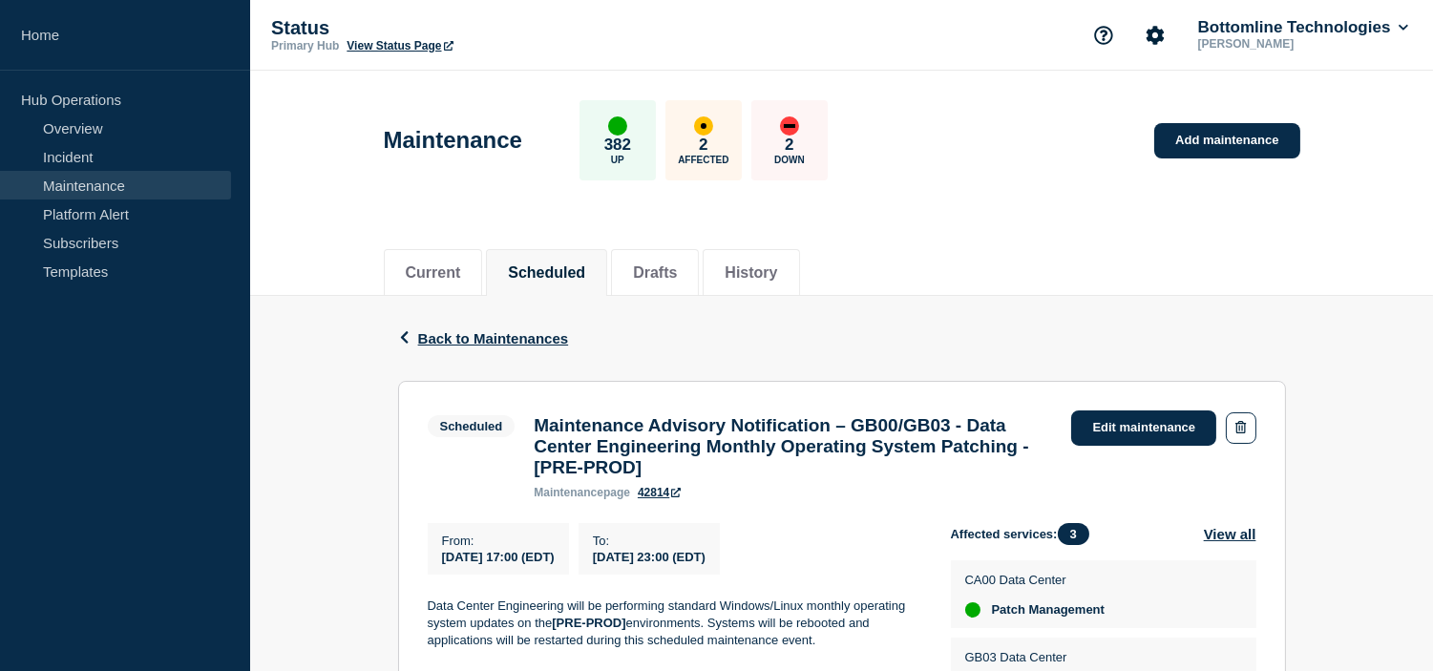
scroll to position [106, 0]
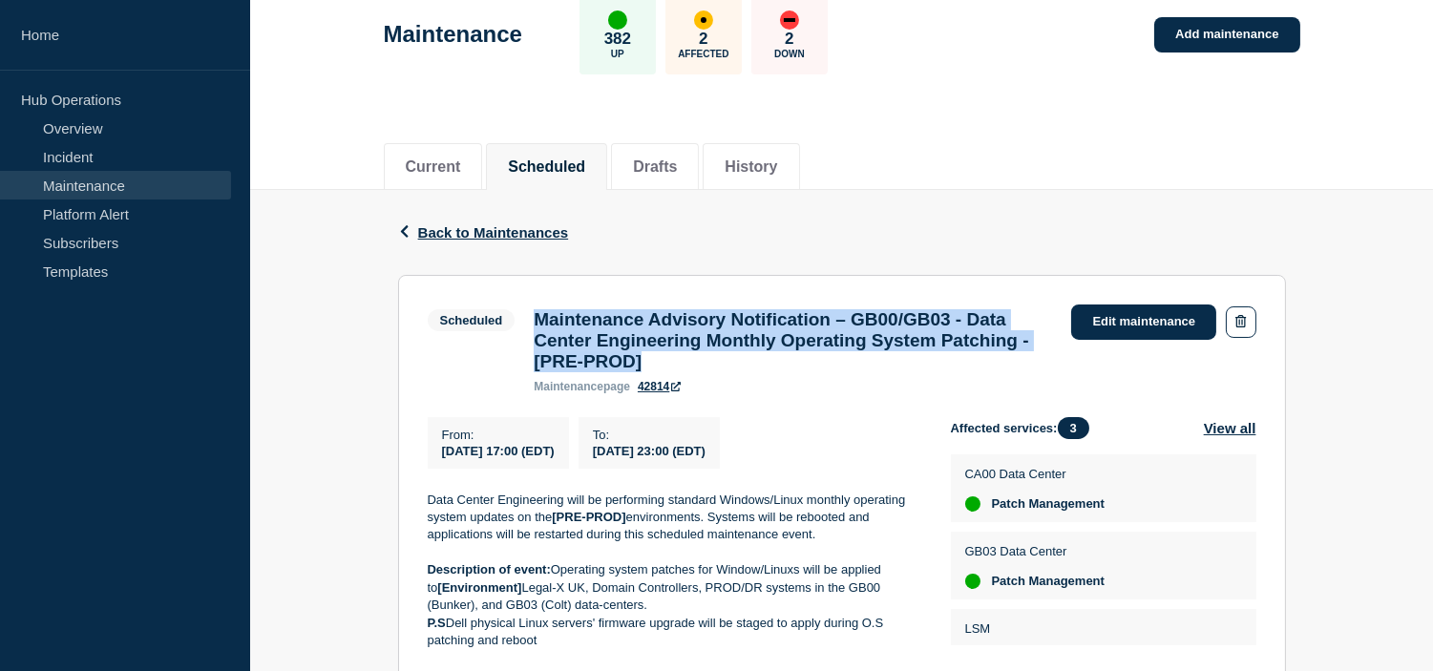
drag, startPoint x: 770, startPoint y: 365, endPoint x: 519, endPoint y: 327, distance: 253.8
click at [519, 327] on div "Scheduled Maintenance Advisory Notification – GB00/GB03 - Data Center Engineeri…" at bounding box center [745, 349] width 635 height 89
copy div "Maintenance Advisory Notification – GB00/GB03 - Data Center Engineering Monthly…"
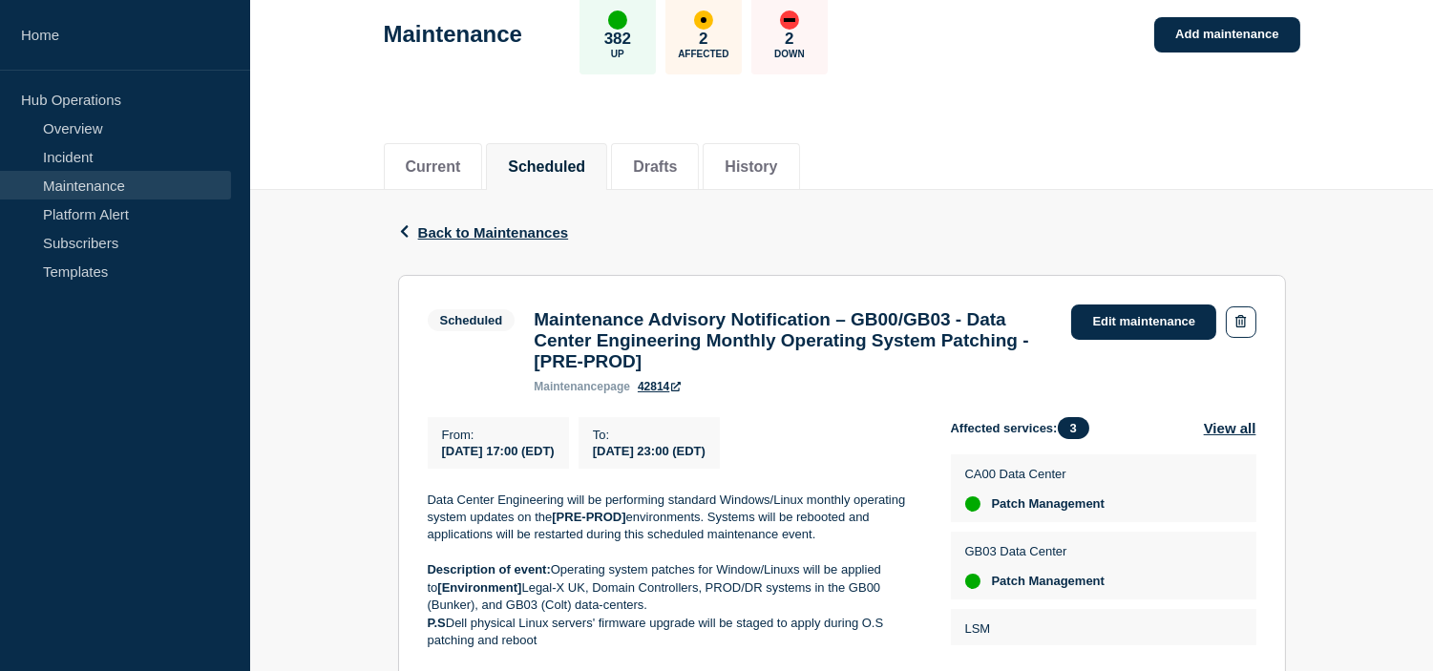
click at [521, 454] on span "2025-09-13 17:00 (EDT)" at bounding box center [498, 451] width 113 height 14
drag, startPoint x: 440, startPoint y: 464, endPoint x: 832, endPoint y: 472, distance: 392.4
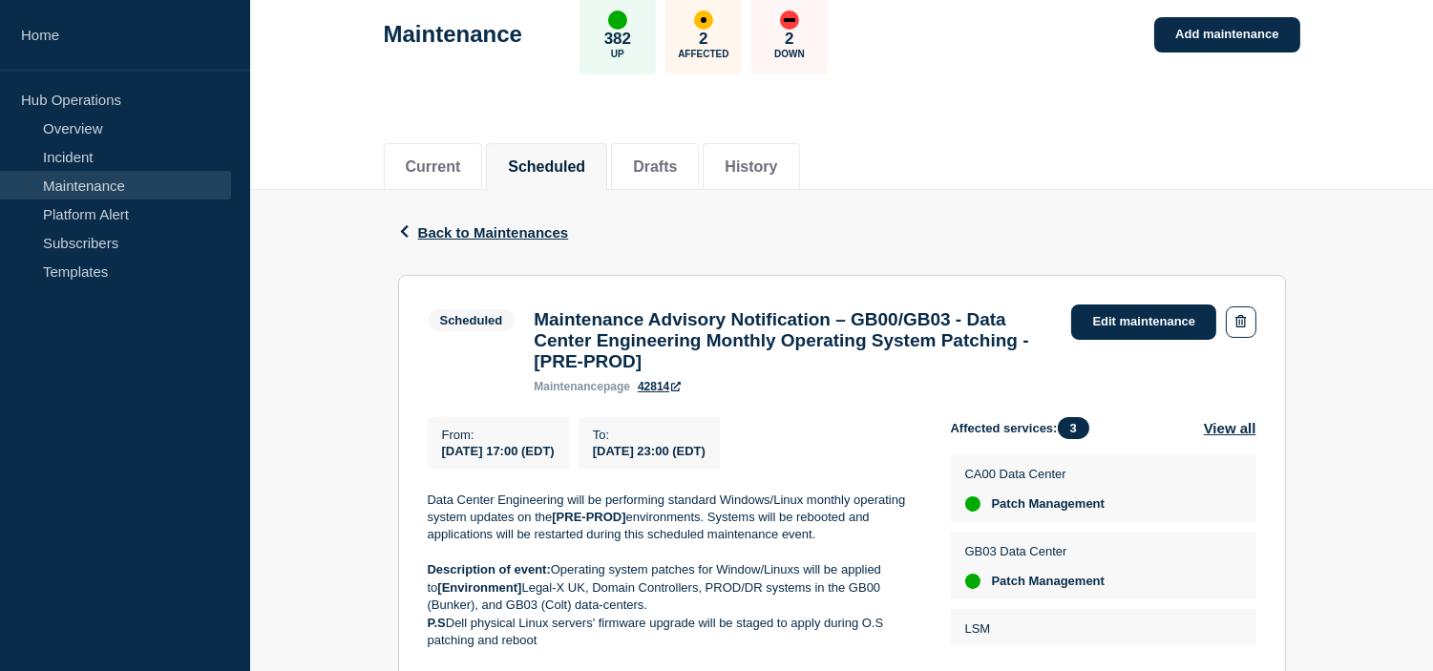
click at [832, 469] on div "From : 2025-09-13 17:00 (EDT) To : 2025-09-13 23:00 (EDT)" at bounding box center [689, 443] width 523 height 52
copy div "2025-09-13 17:00 (EDT) To : 2025-09-13 23:00 (EDT)"
click at [593, 544] on p "Data Center Engineering will be performing standard Windows/Linux monthly opera…" at bounding box center [674, 518] width 493 height 53
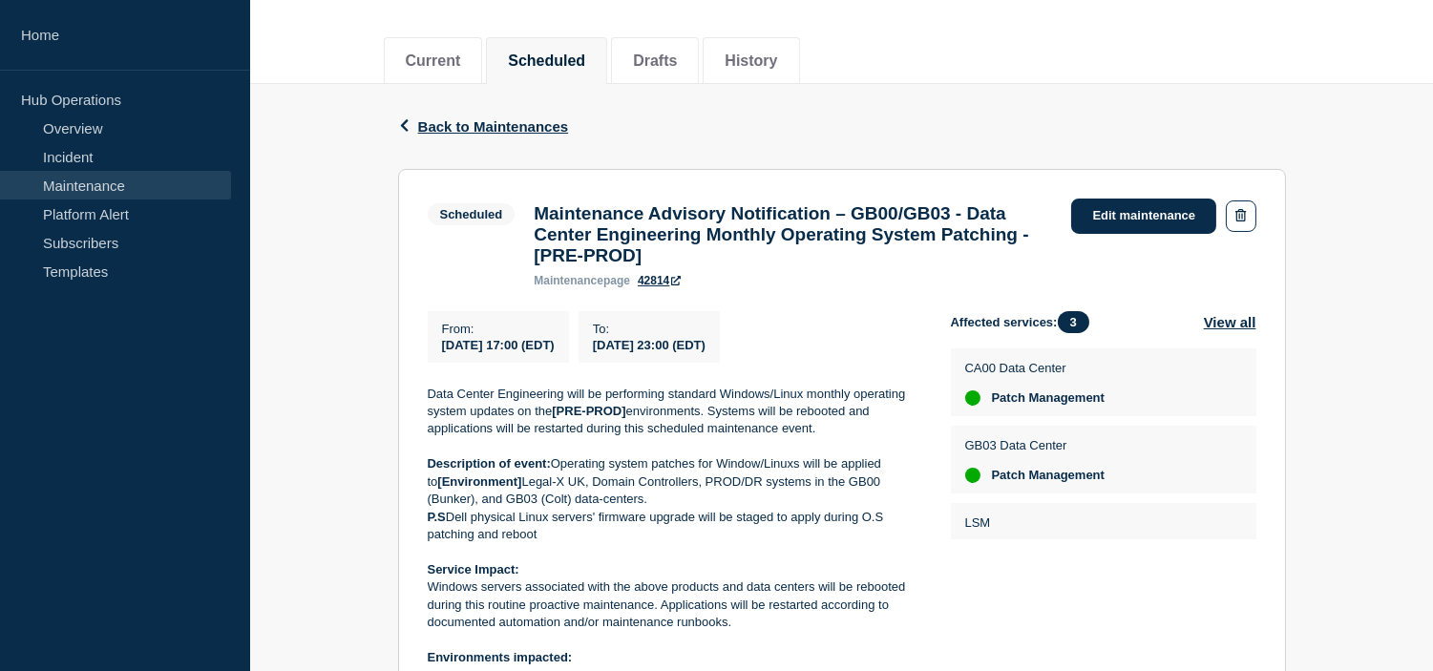
scroll to position [318, 0]
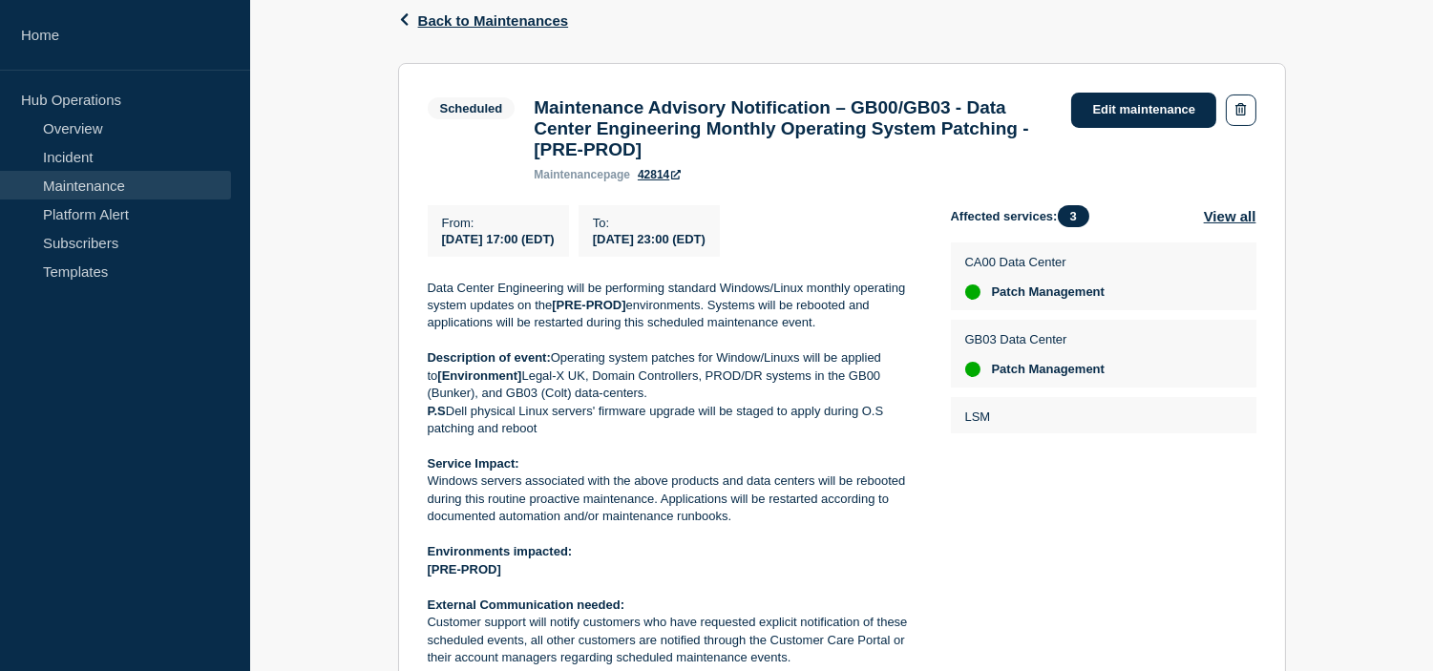
drag, startPoint x: 735, startPoint y: 526, endPoint x: 432, endPoint y: 496, distance: 304.1
click at [432, 496] on p "Windows servers associated with the above products and data centers will be reb…" at bounding box center [674, 499] width 493 height 53
copy p "Windows servers associated with the above products and data centers will be reb…"
click at [596, 455] on p at bounding box center [674, 446] width 493 height 17
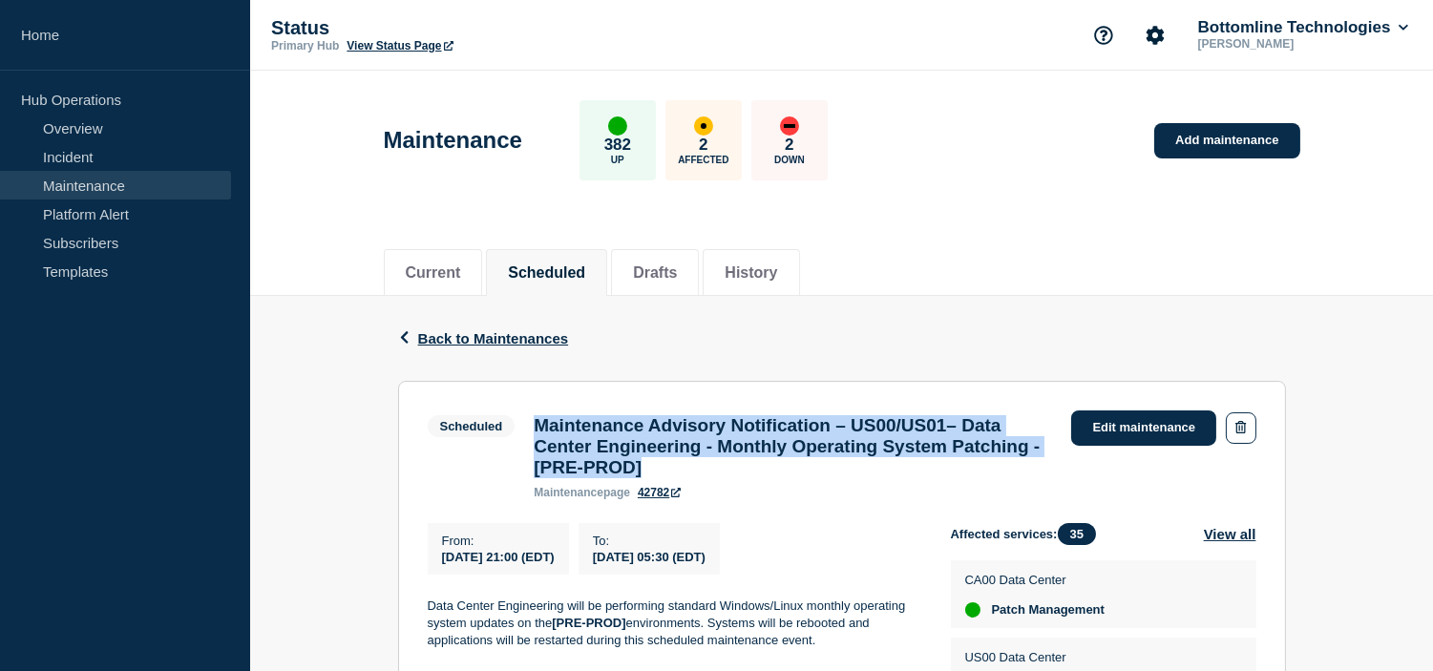
drag, startPoint x: 844, startPoint y: 478, endPoint x: 530, endPoint y: 435, distance: 317.0
click at [530, 435] on div "Maintenance Advisory Notification – US00/US01– Data Center Engineering - Monthl…" at bounding box center [792, 457] width 537 height 84
copy h3 "Maintenance Advisory Notification – US00/US01– Data Center Engineering - Monthl…"
drag, startPoint x: 434, startPoint y: 565, endPoint x: 823, endPoint y: 571, distance: 388.6
click at [823, 571] on div "From : 2025-09-13 21:00 (EDT) To : 2025-09-14 05:30 (EDT)" at bounding box center [689, 549] width 523 height 52
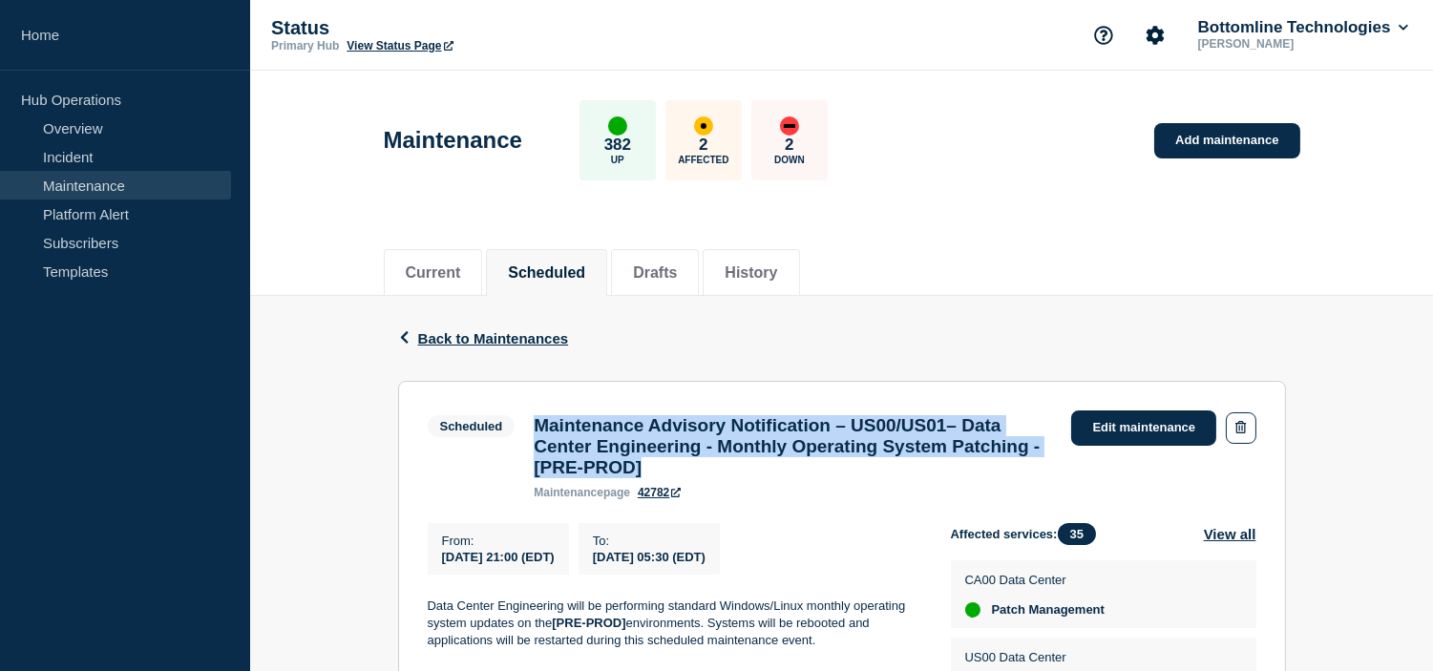
copy div "2025-09-13 21:00 (EDT) To : 2025-09-14 05:30 (EDT)"
click at [685, 575] on div "To : 2025-09-14 05:30 (EDT)" at bounding box center [649, 549] width 141 height 52
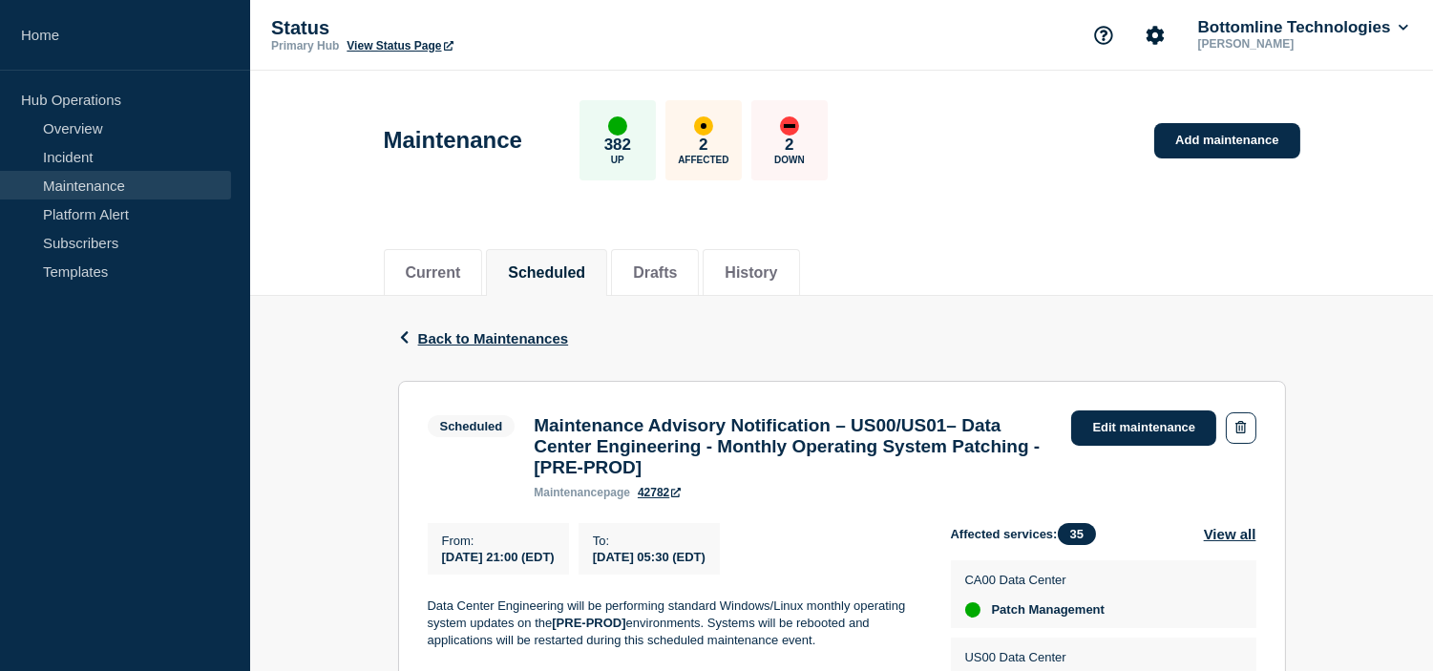
drag, startPoint x: 439, startPoint y: 570, endPoint x: 852, endPoint y: 575, distance: 412.4
click at [852, 575] on div "From : 2025-09-13 21:00 (EDT) To : 2025-09-14 05:30 (EDT)" at bounding box center [689, 549] width 523 height 52
copy div "2025-09-13 21:00 (EDT) To : 2025-09-14 05:30 (EDT)"
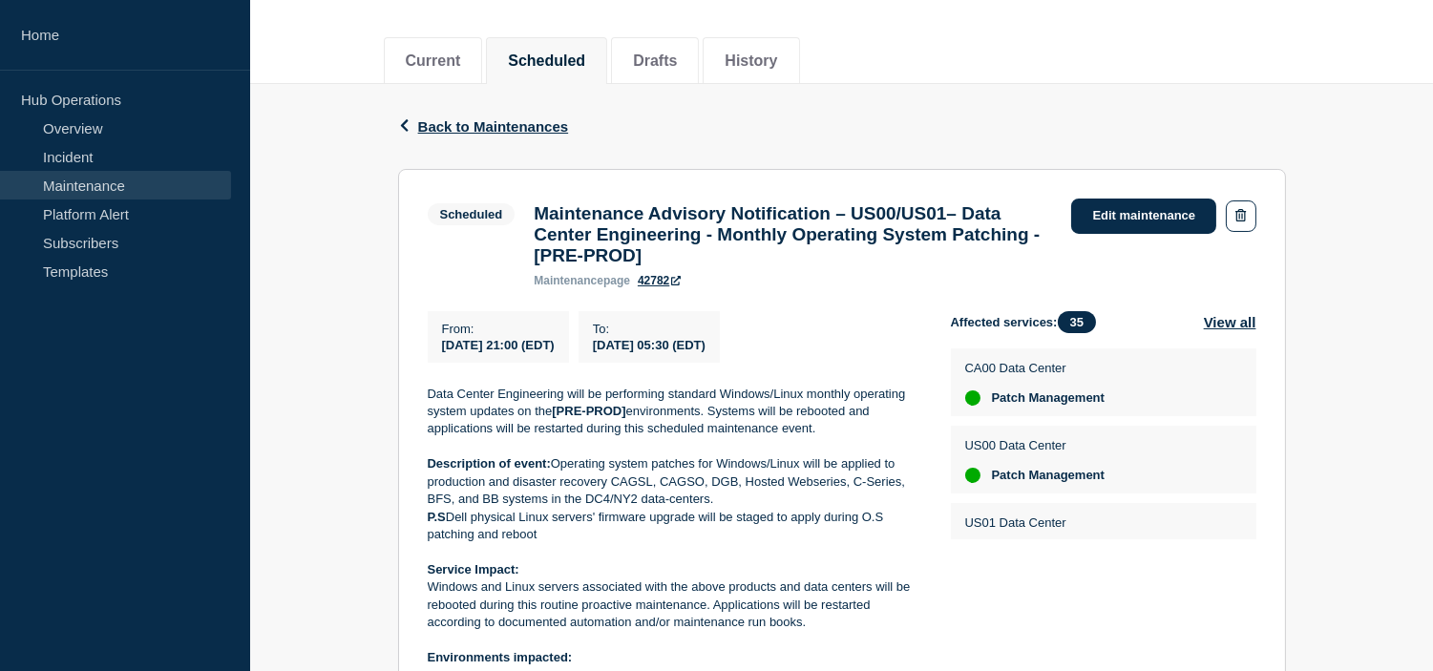
scroll to position [424, 0]
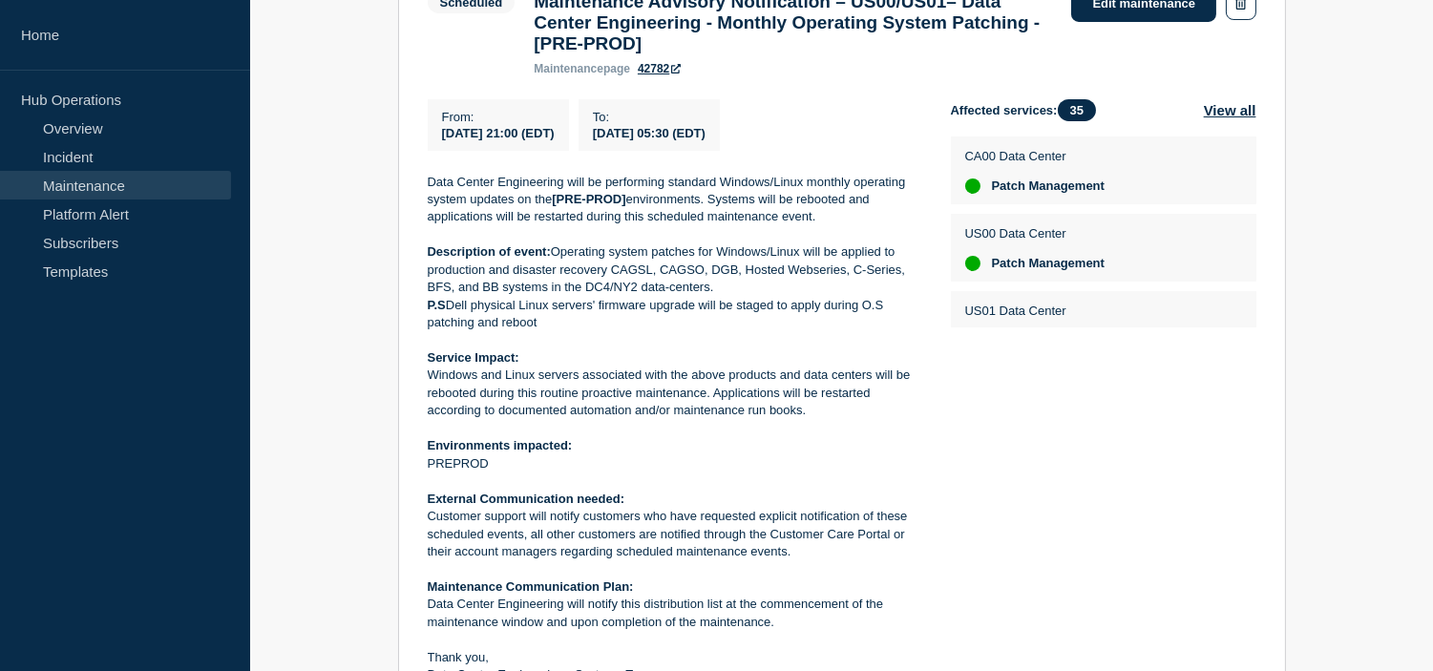
drag, startPoint x: 815, startPoint y: 422, endPoint x: 432, endPoint y: 391, distance: 385.0
click at [432, 391] on p "Windows and Linux servers associated with the above products and data centers w…" at bounding box center [674, 393] width 493 height 53
copy p "Windows and Linux servers associated with the above products and data centers w…"
click at [848, 419] on p "Windows and Linux servers associated with the above products and data centers w…" at bounding box center [674, 393] width 493 height 53
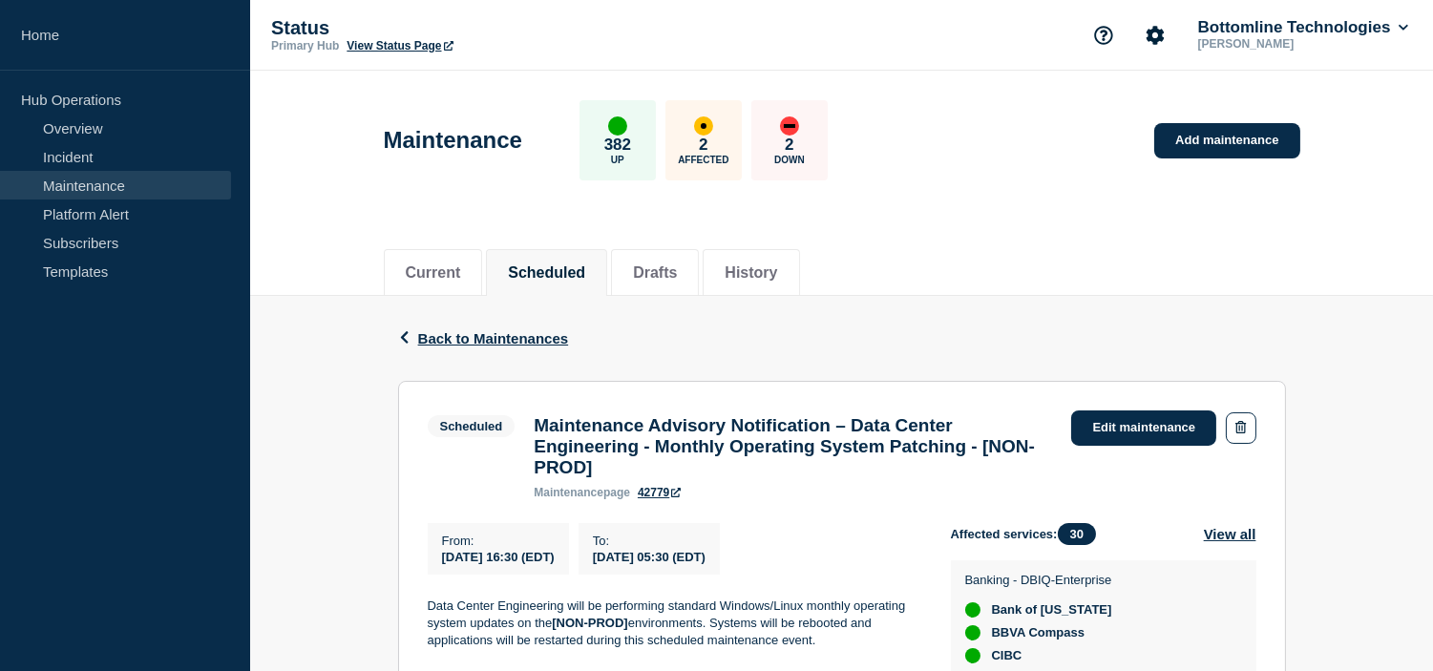
click at [964, 320] on div "Back Back to Maintenances" at bounding box center [842, 338] width 888 height 85
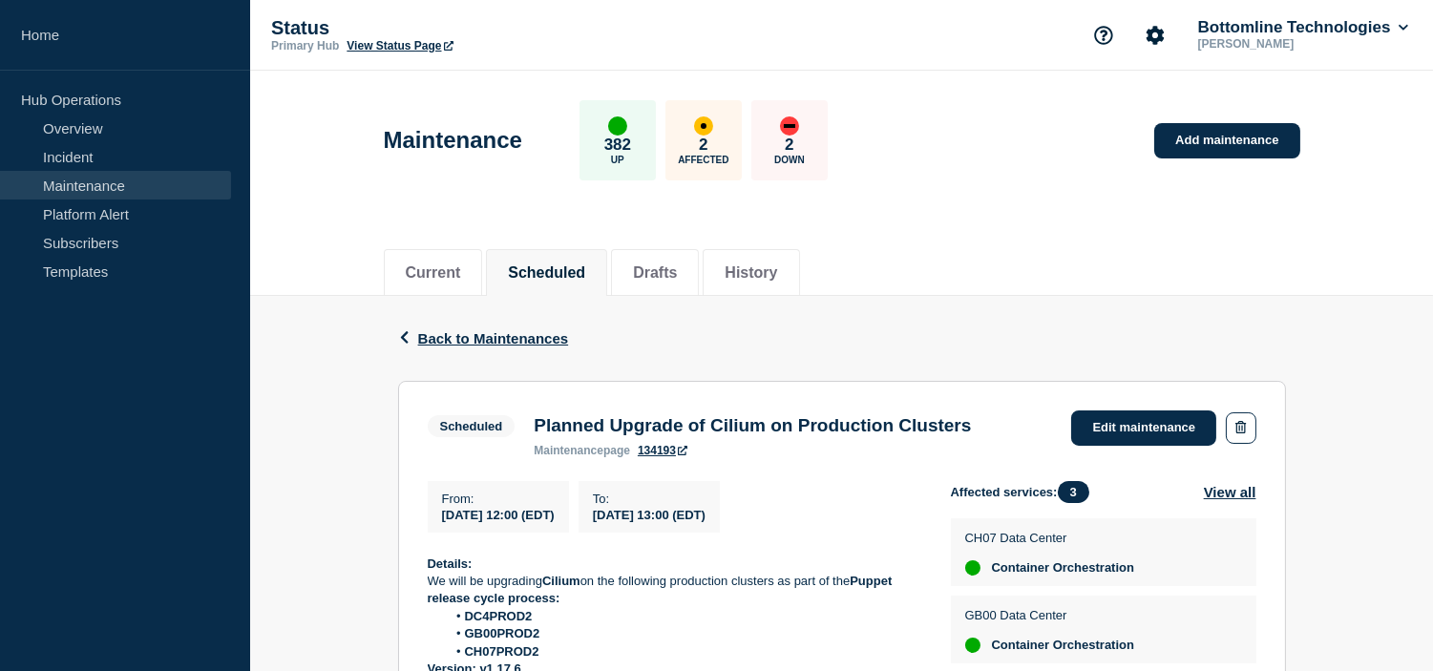
click at [604, 431] on h3 "Planned Upgrade of Cilium on Production Clusters" at bounding box center [752, 425] width 437 height 21
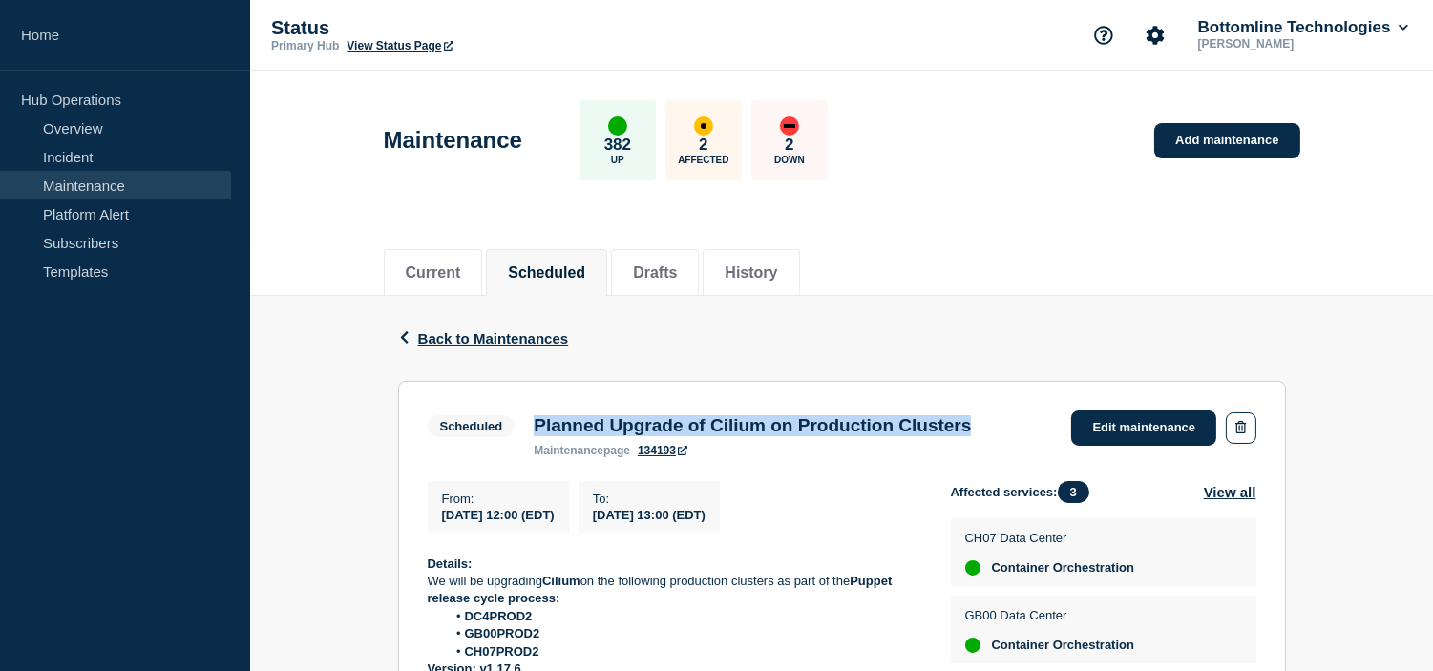
click at [604, 431] on h3 "Planned Upgrade of Cilium on Production Clusters" at bounding box center [752, 425] width 437 height 21
copy h3 "Planned Upgrade of Cilium on Production Clusters"
drag, startPoint x: 441, startPoint y: 516, endPoint x: 899, endPoint y: 525, distance: 458.3
click at [899, 525] on div "From : 2025-09-17 12:00 (EDT) To : 2025-09-19 13:00 (EDT)" at bounding box center [689, 507] width 523 height 52
copy div "2025-09-17 12:00 (EDT) To : 2025-09-19 13:00 (EDT)"
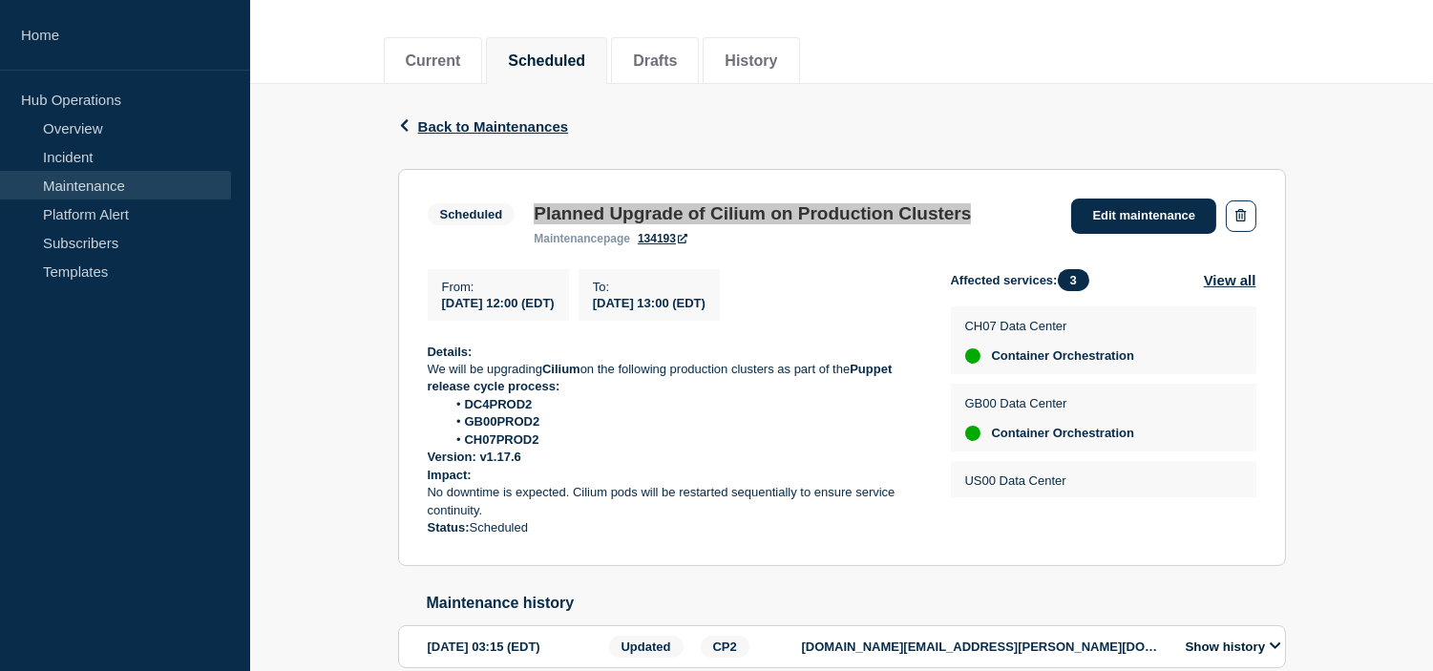
scroll to position [318, 0]
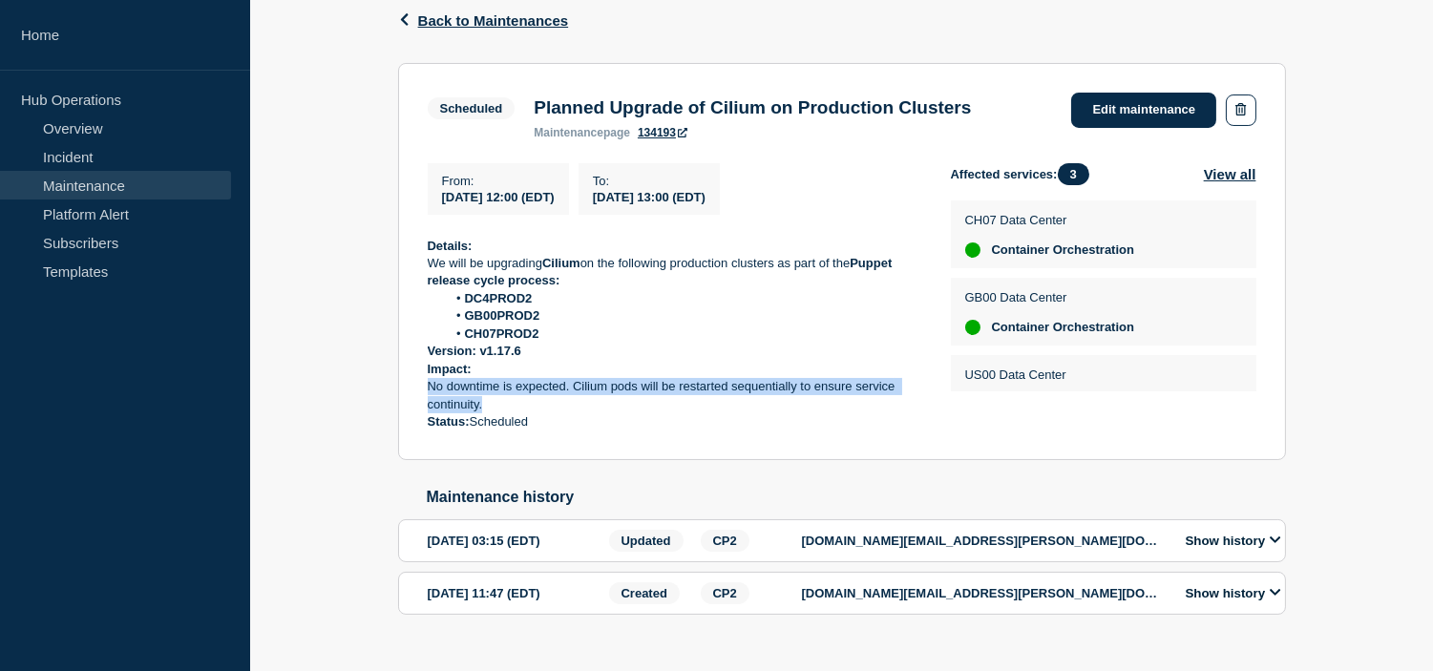
drag, startPoint x: 488, startPoint y: 408, endPoint x: 426, endPoint y: 393, distance: 63.7
click at [428, 393] on p "No downtime is expected. Cilium pods will be restarted sequentially to ensure s…" at bounding box center [674, 395] width 493 height 35
copy p "No downtime is expected. Cilium pods will be restarted sequentially to ensure s…"
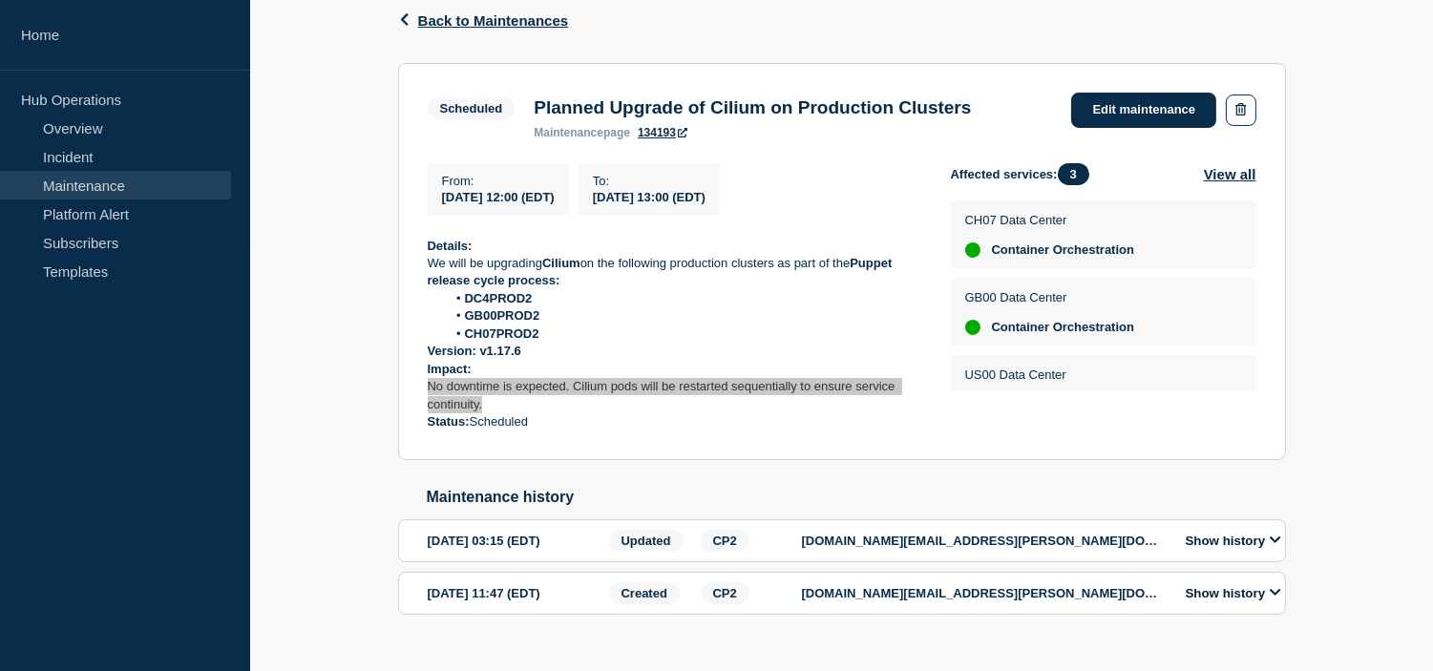
scroll to position [48, 0]
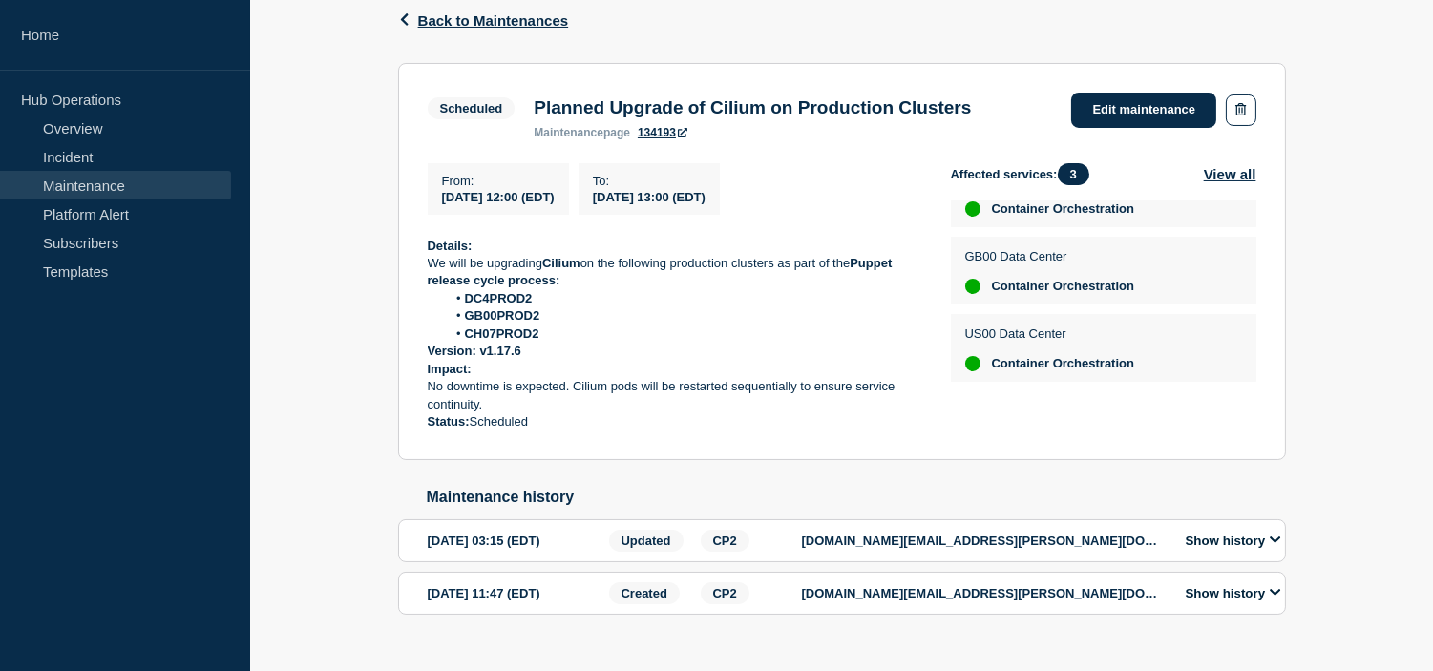
click at [738, 351] on p "Version: v1.17.6" at bounding box center [674, 351] width 493 height 17
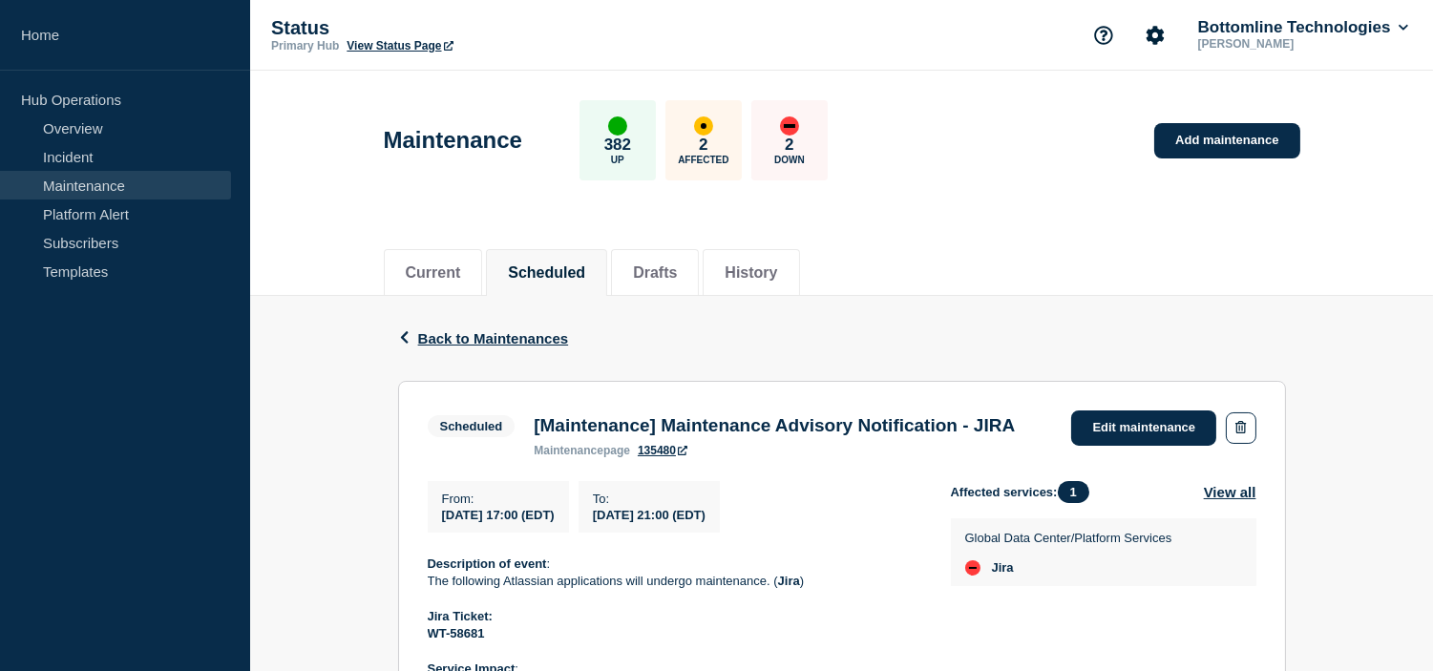
scroll to position [212, 0]
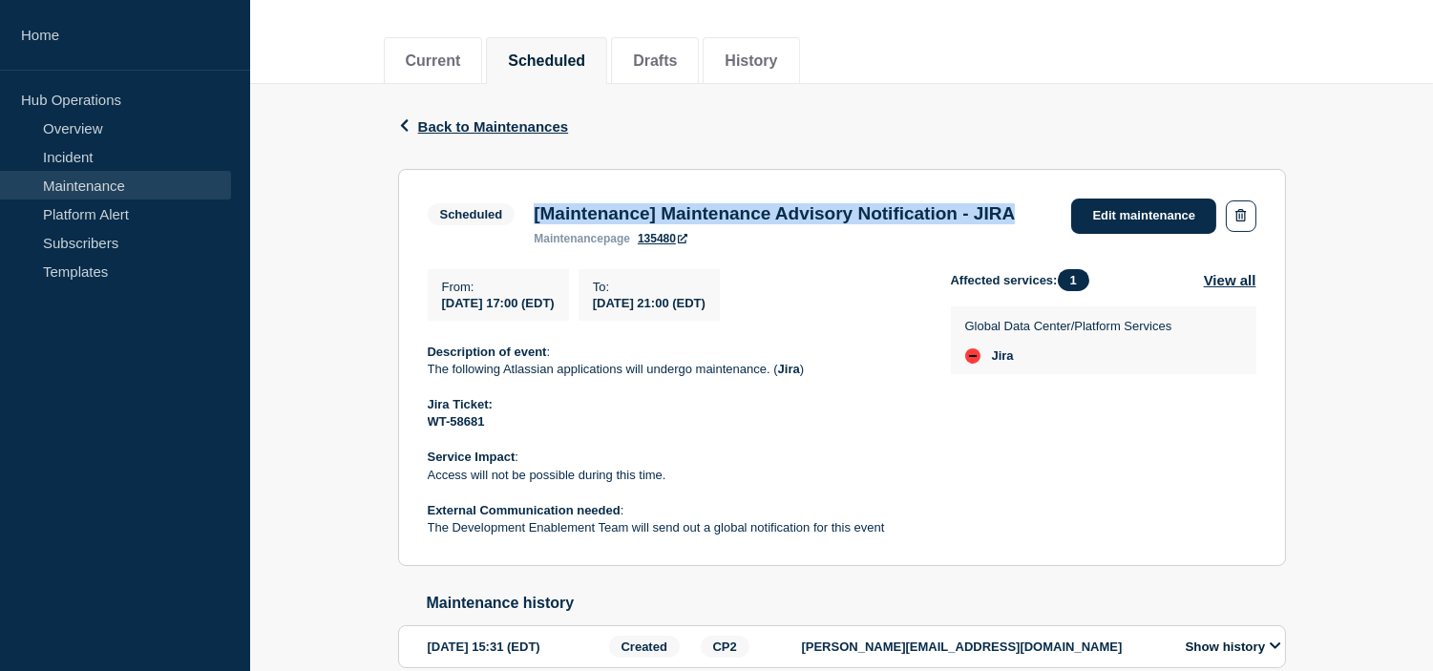
drag, startPoint x: 579, startPoint y: 249, endPoint x: 528, endPoint y: 207, distance: 66.5
click at [528, 207] on div "[Maintenance] Maintenance Advisory Notification - JIRA maintenance page 135480" at bounding box center [774, 224] width 500 height 42
copy h3 "[Maintenance] Maintenance Advisory Notification - JIRA"
drag, startPoint x: 440, startPoint y: 331, endPoint x: 819, endPoint y: 335, distance: 379.0
click at [819, 321] on div "From : [DATE] 17:00 (EDT) To : [DATE] 21:00 (EDT)" at bounding box center [689, 295] width 523 height 52
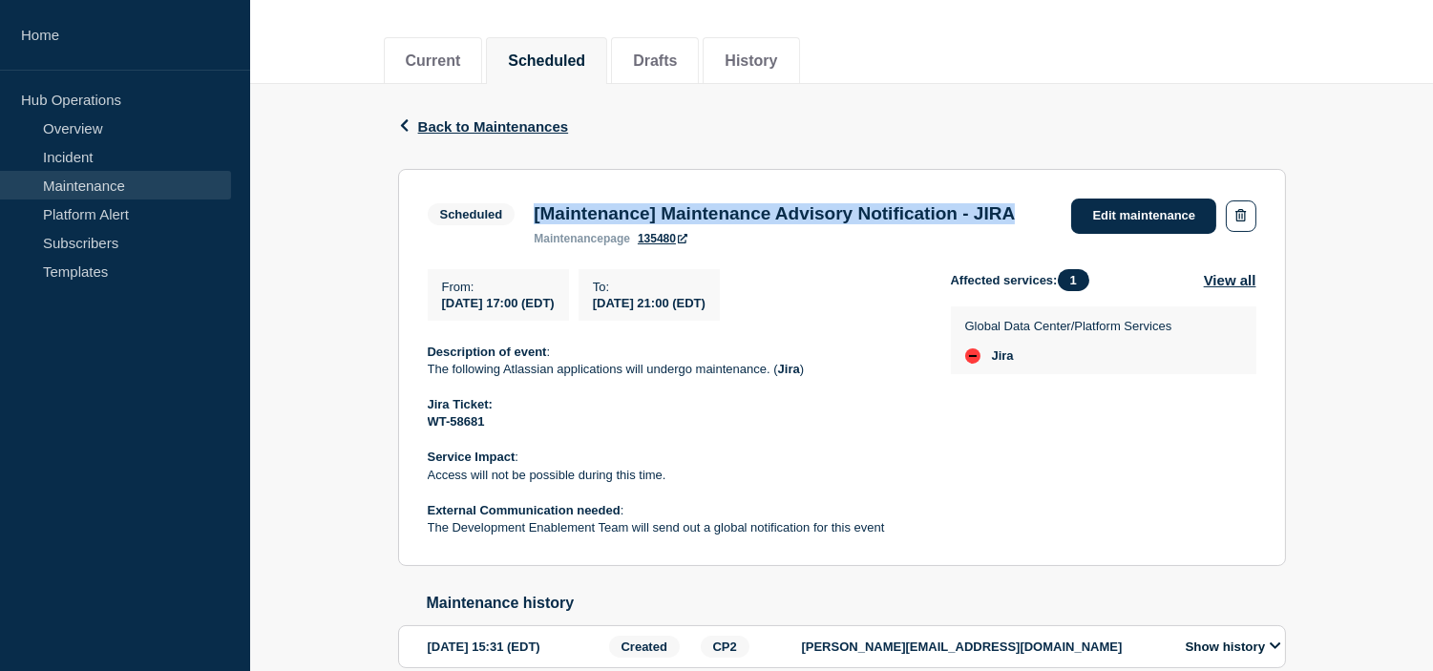
copy div "[DATE] 17:00 (EDT) To : [DATE] 21:00 (EDT)"
